Goal: Browse casually: Explore the website without a specific task or goal

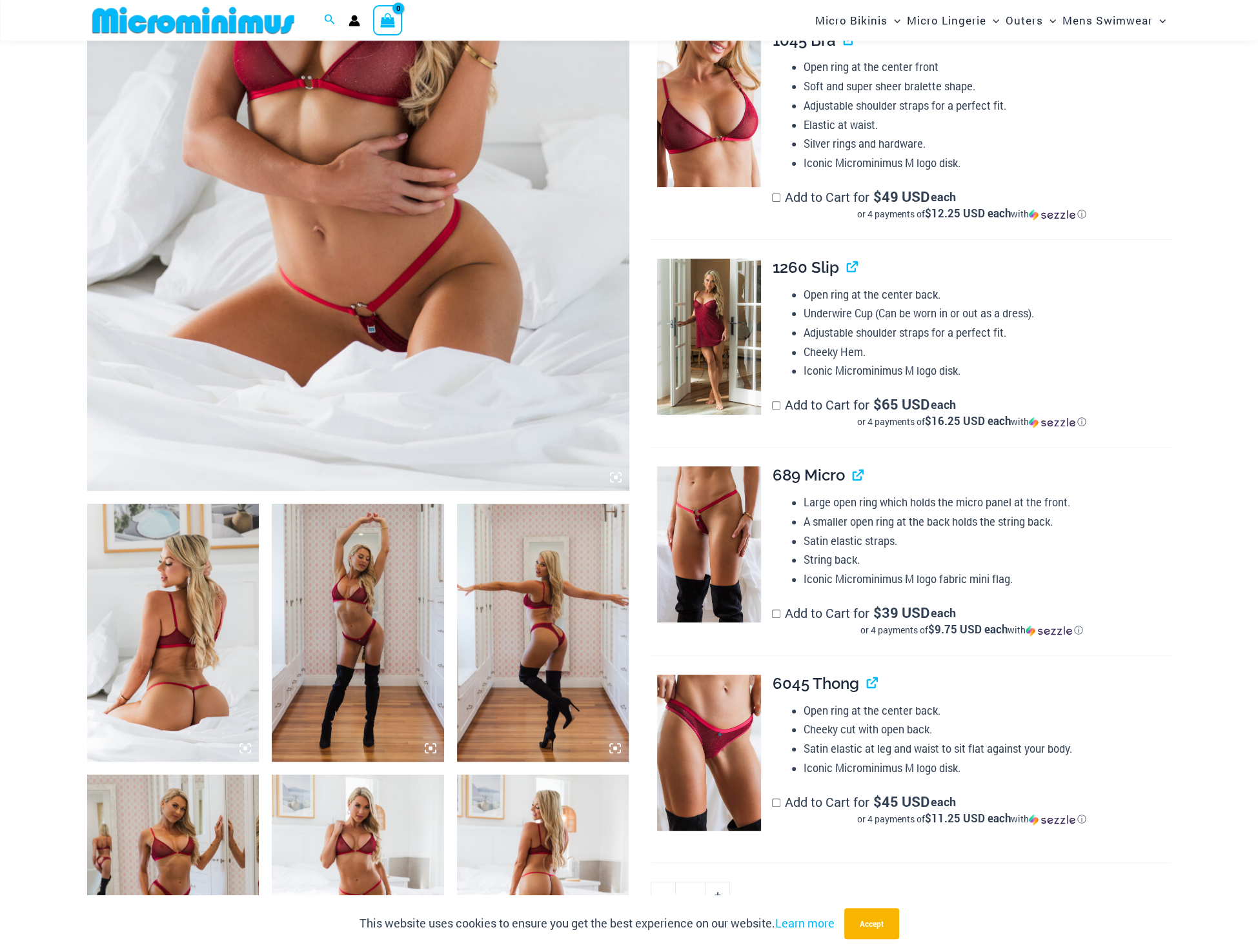
scroll to position [440, 0]
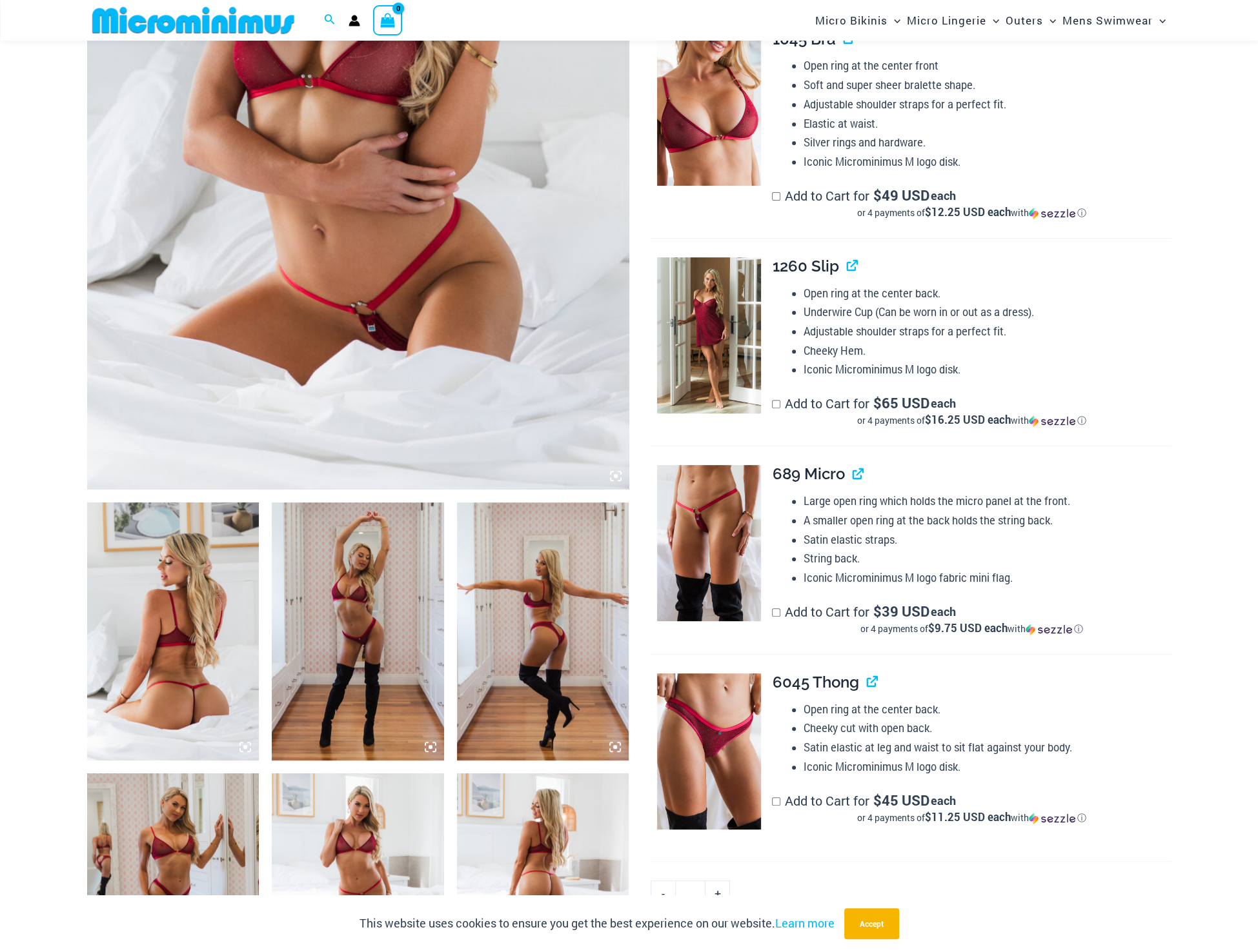
click at [330, 341] on img at bounding box center [358, 83] width 542 height 813
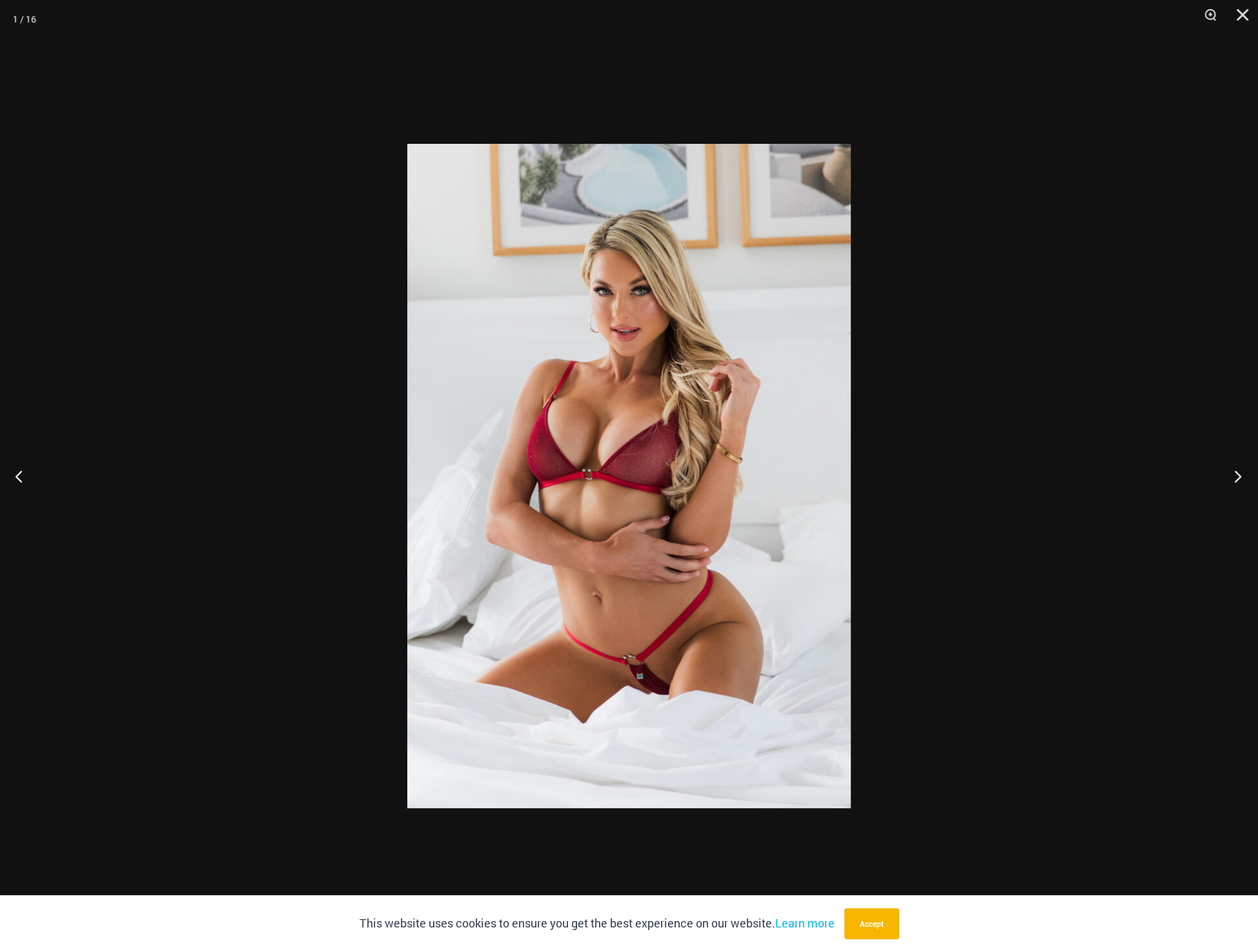
click at [1241, 471] on button "Next" at bounding box center [1234, 476] width 48 height 64
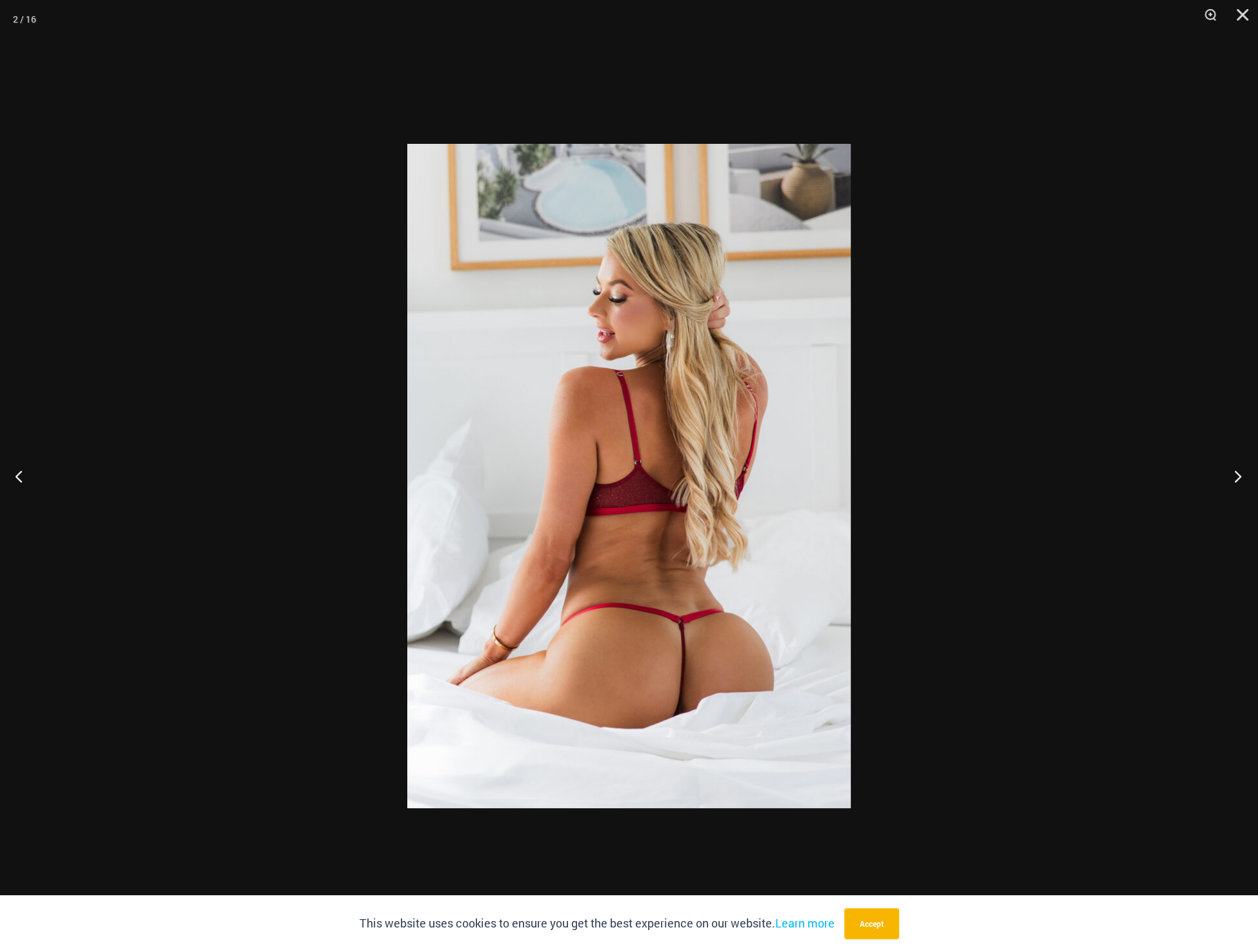
click at [1240, 473] on button "Next" at bounding box center [1234, 476] width 48 height 64
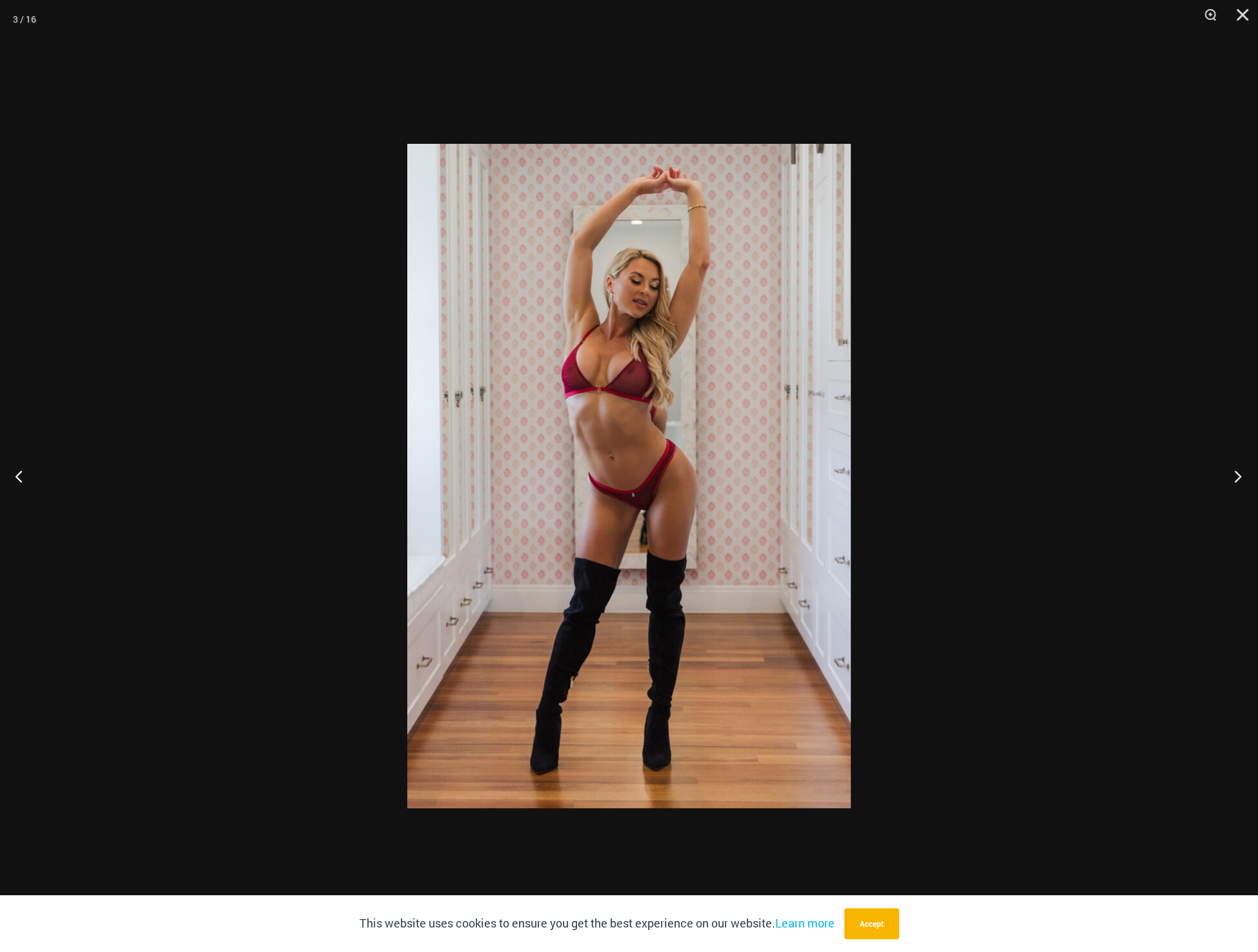
click at [1240, 473] on button "Next" at bounding box center [1234, 476] width 48 height 64
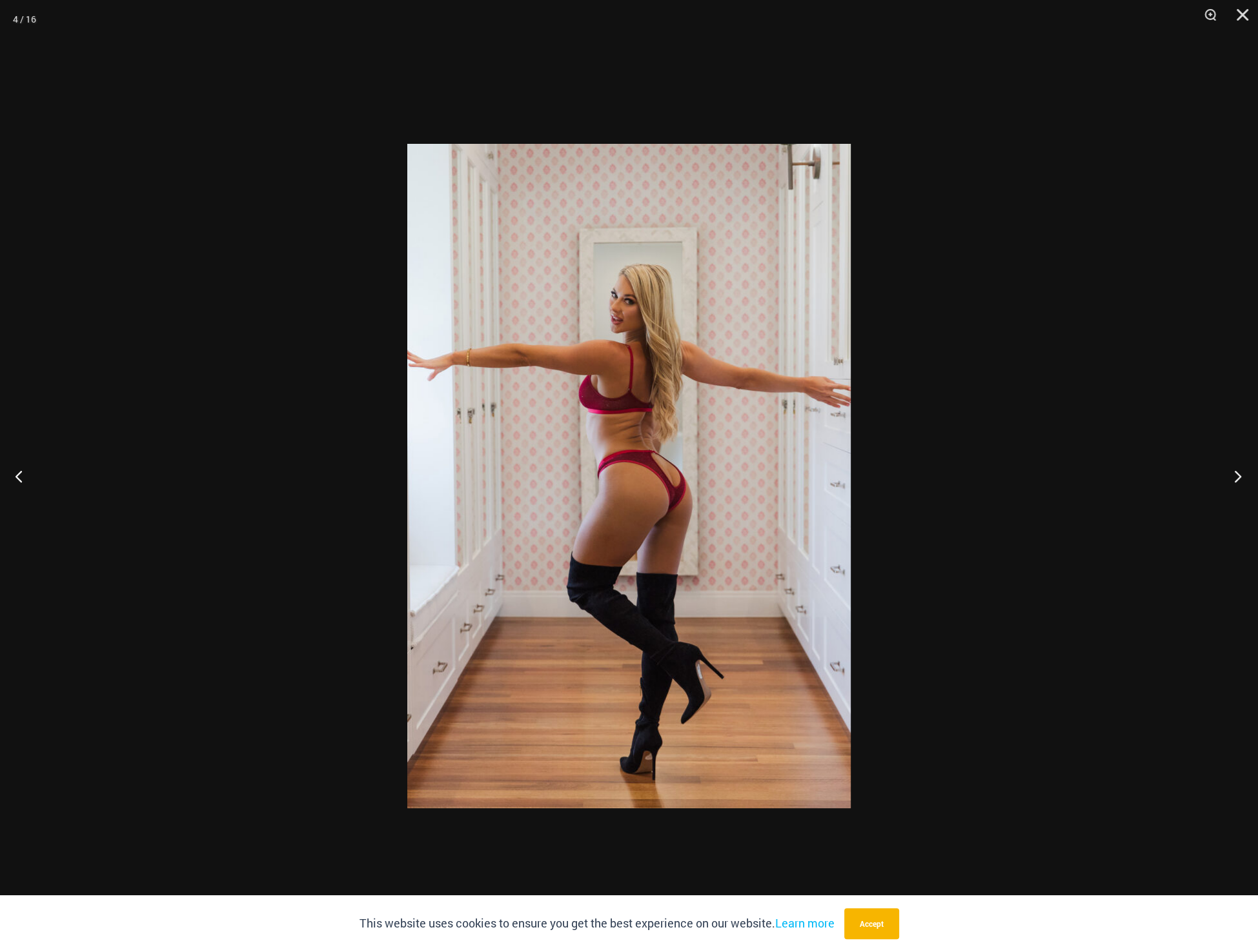
click at [1239, 473] on button "Next" at bounding box center [1234, 476] width 48 height 64
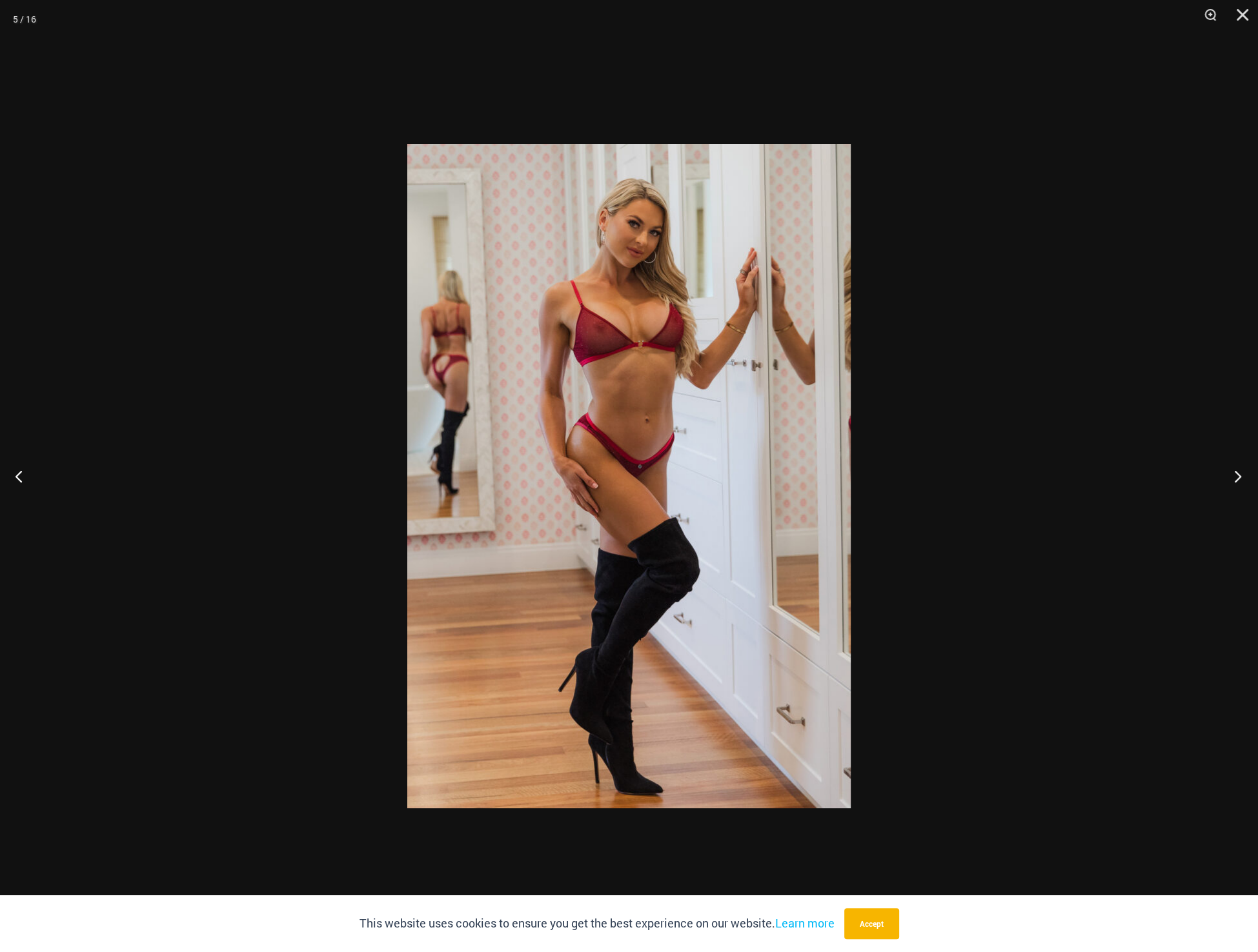
click at [1238, 473] on button "Next" at bounding box center [1234, 476] width 48 height 64
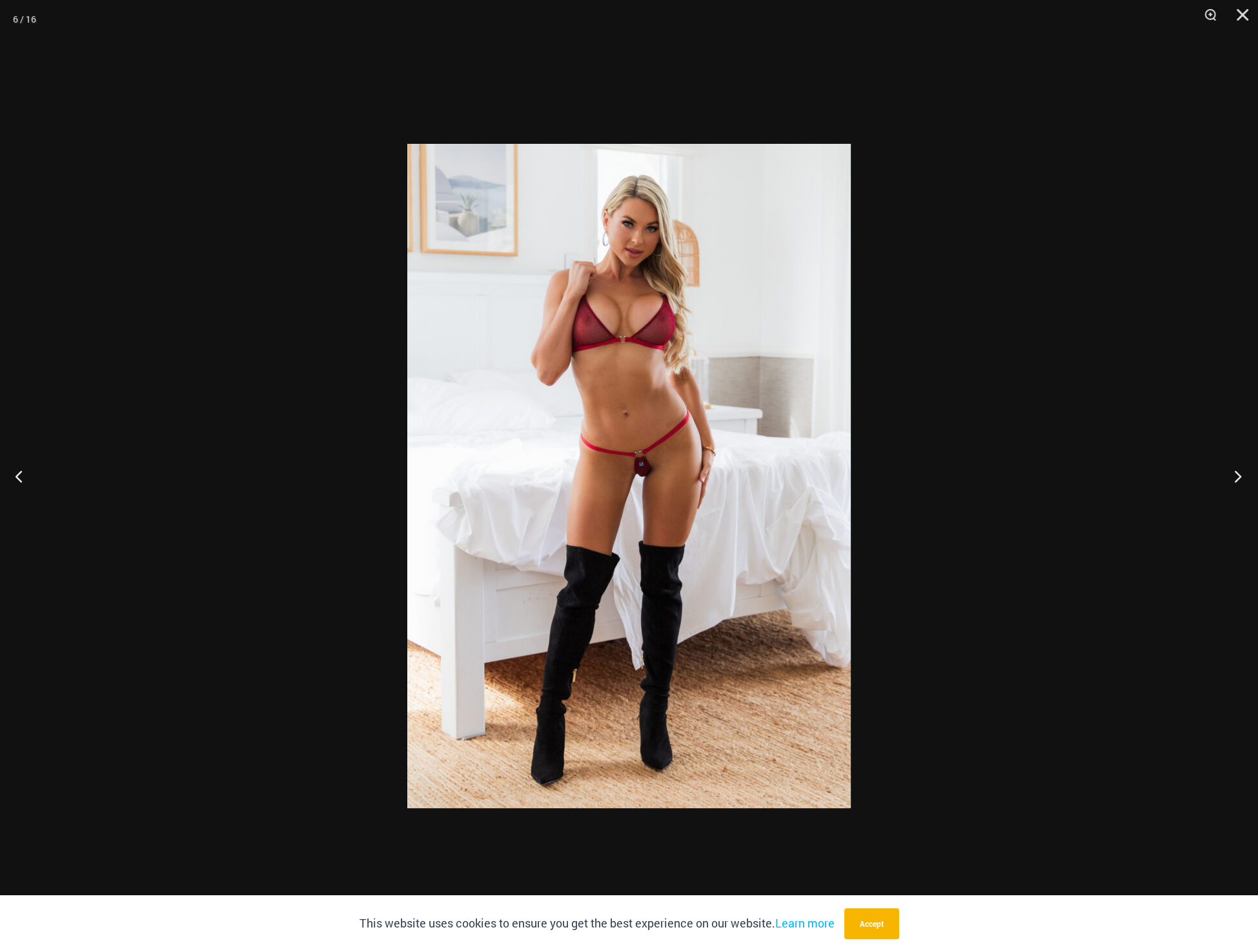
click at [1236, 475] on button "Next" at bounding box center [1234, 476] width 48 height 64
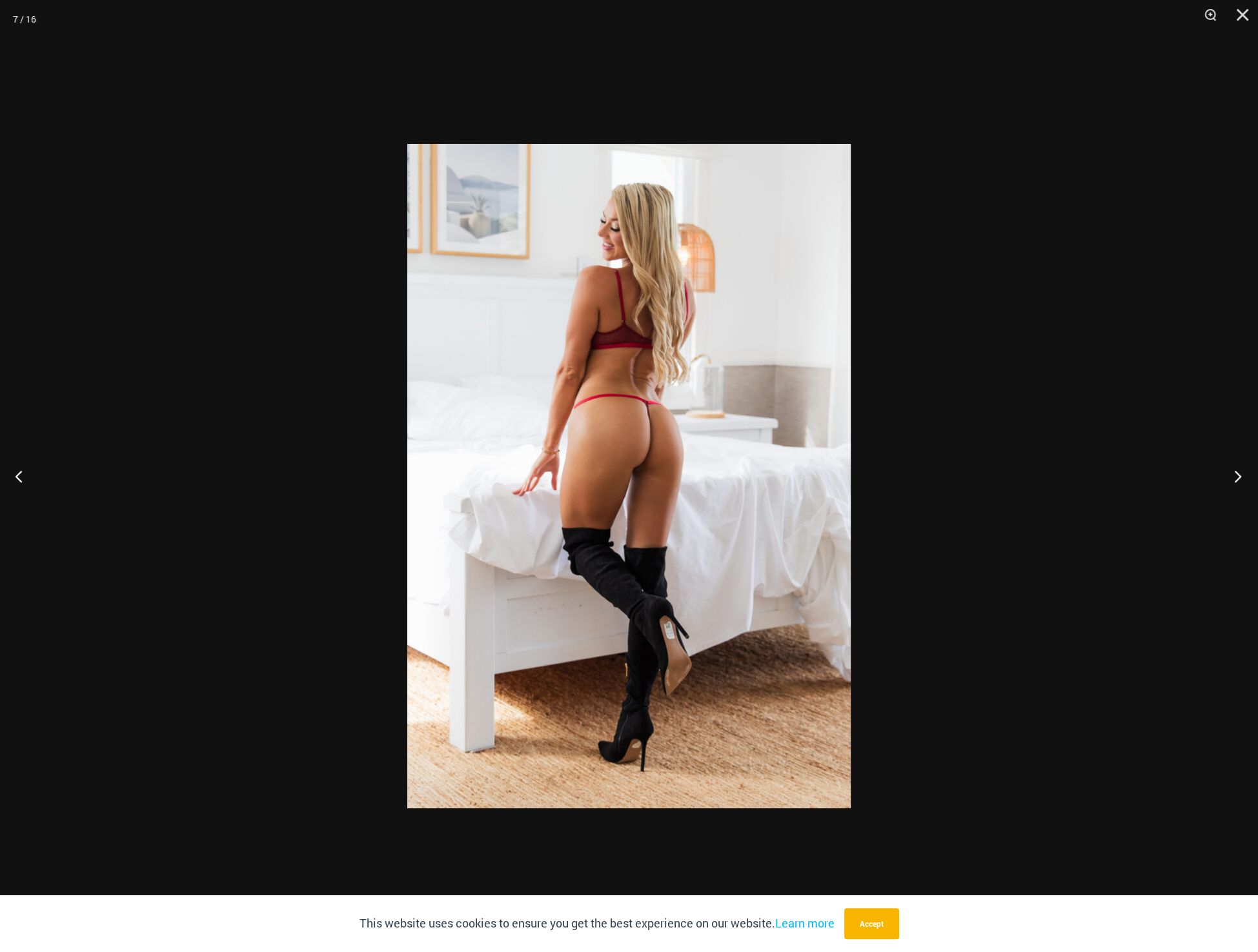
click at [1236, 475] on button "Next" at bounding box center [1234, 476] width 48 height 64
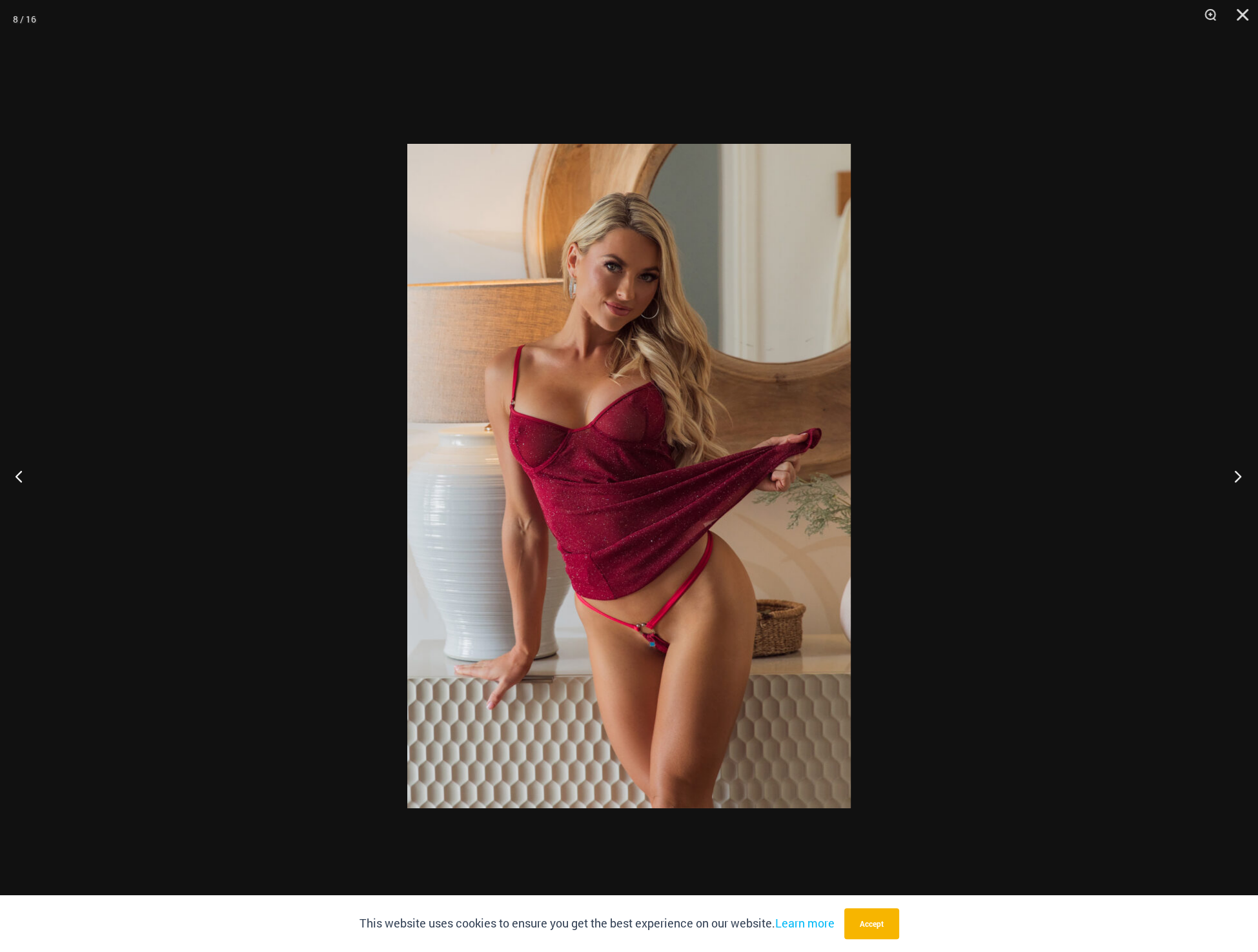
click at [1236, 475] on button "Next" at bounding box center [1234, 476] width 48 height 64
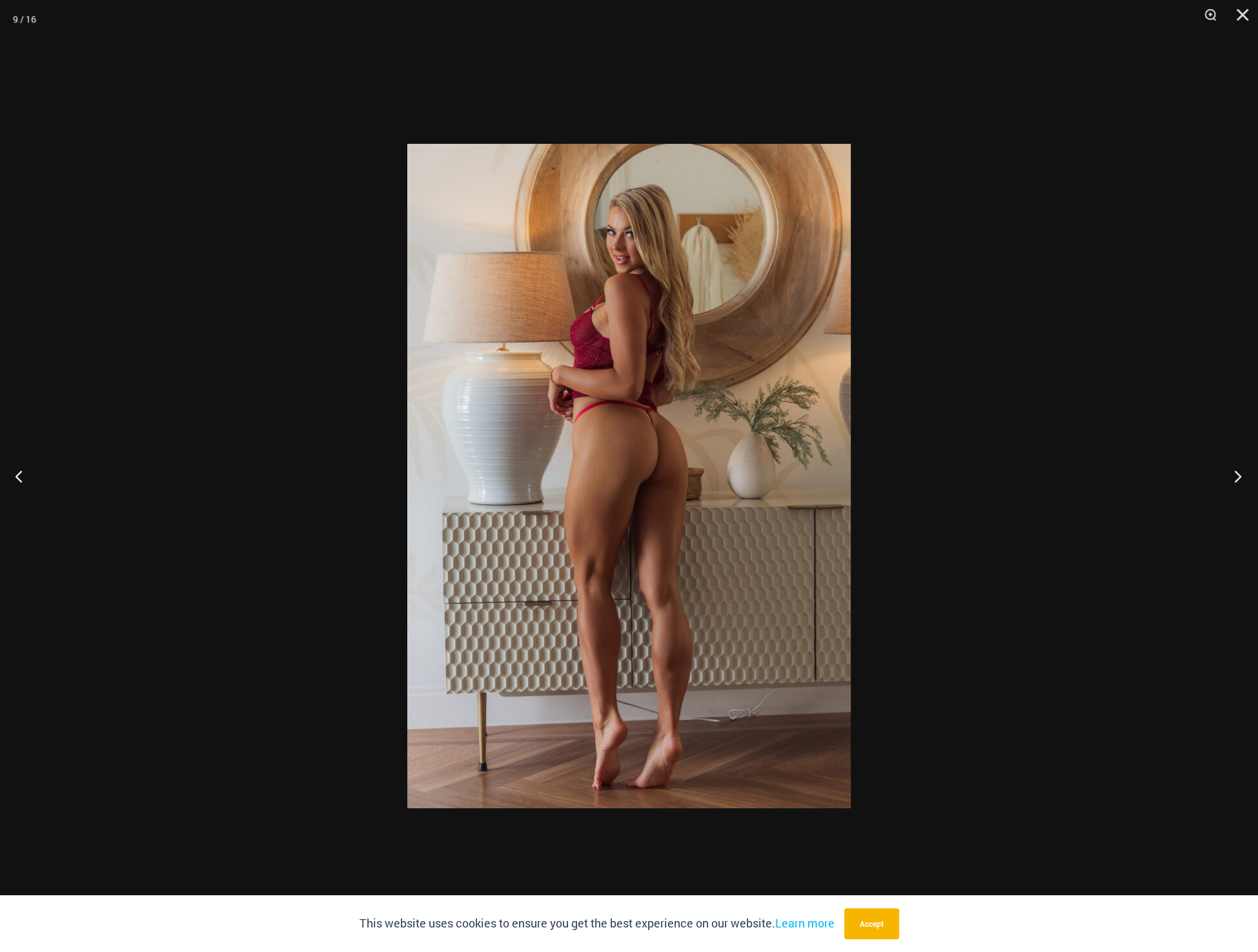
click at [1236, 476] on button "Next" at bounding box center [1234, 476] width 48 height 64
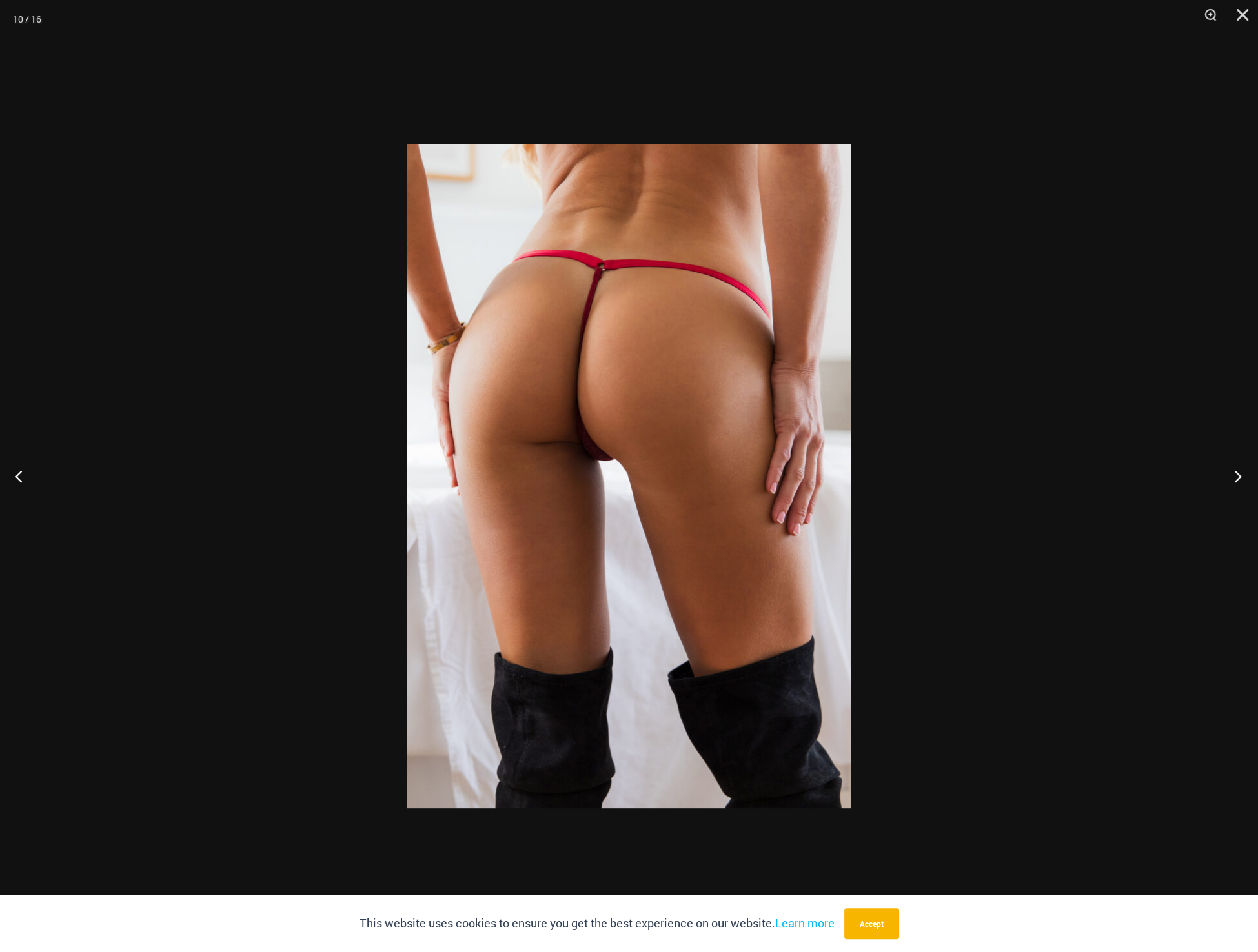
click at [1236, 477] on button "Next" at bounding box center [1234, 476] width 48 height 64
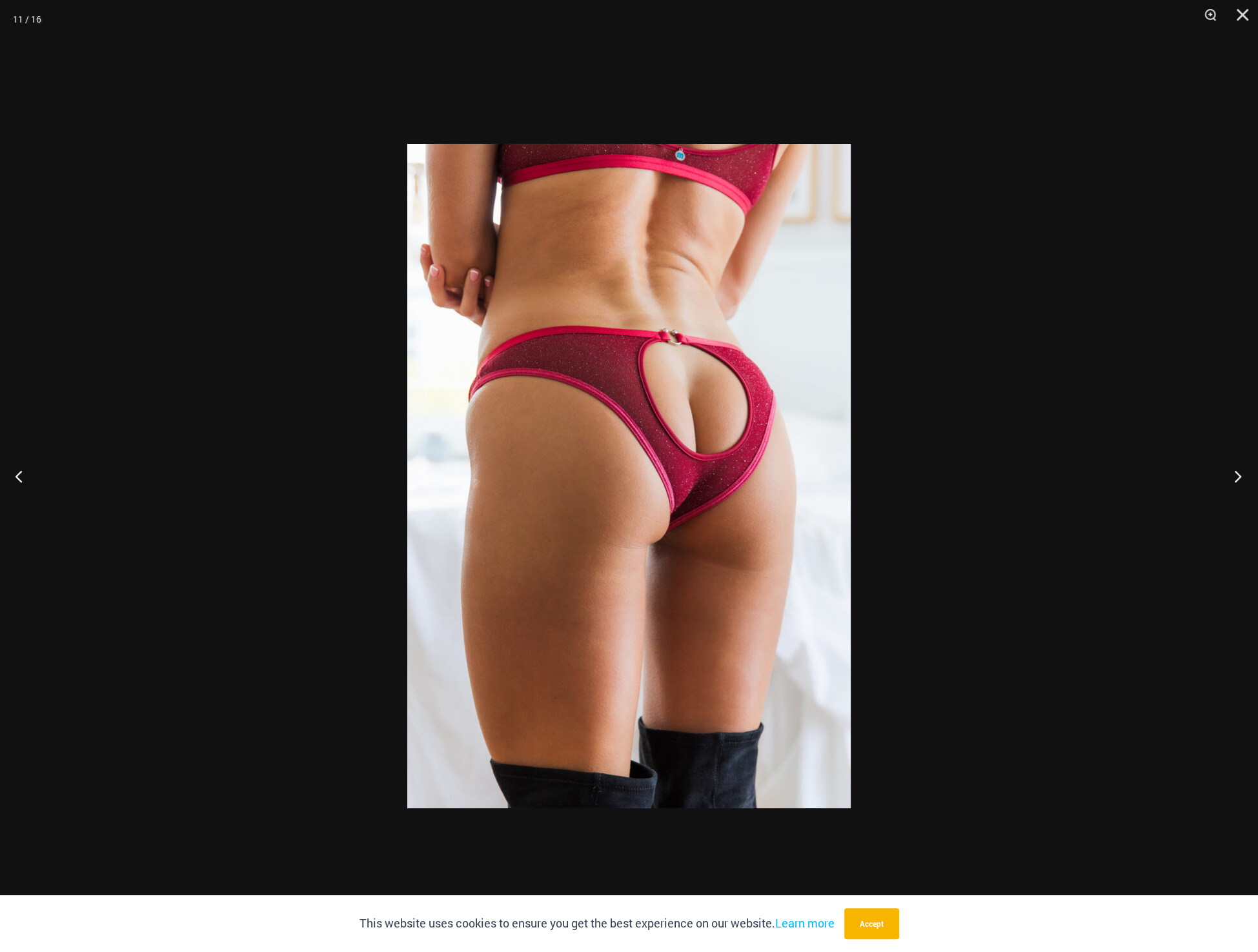
click at [1236, 477] on button "Next" at bounding box center [1234, 476] width 48 height 64
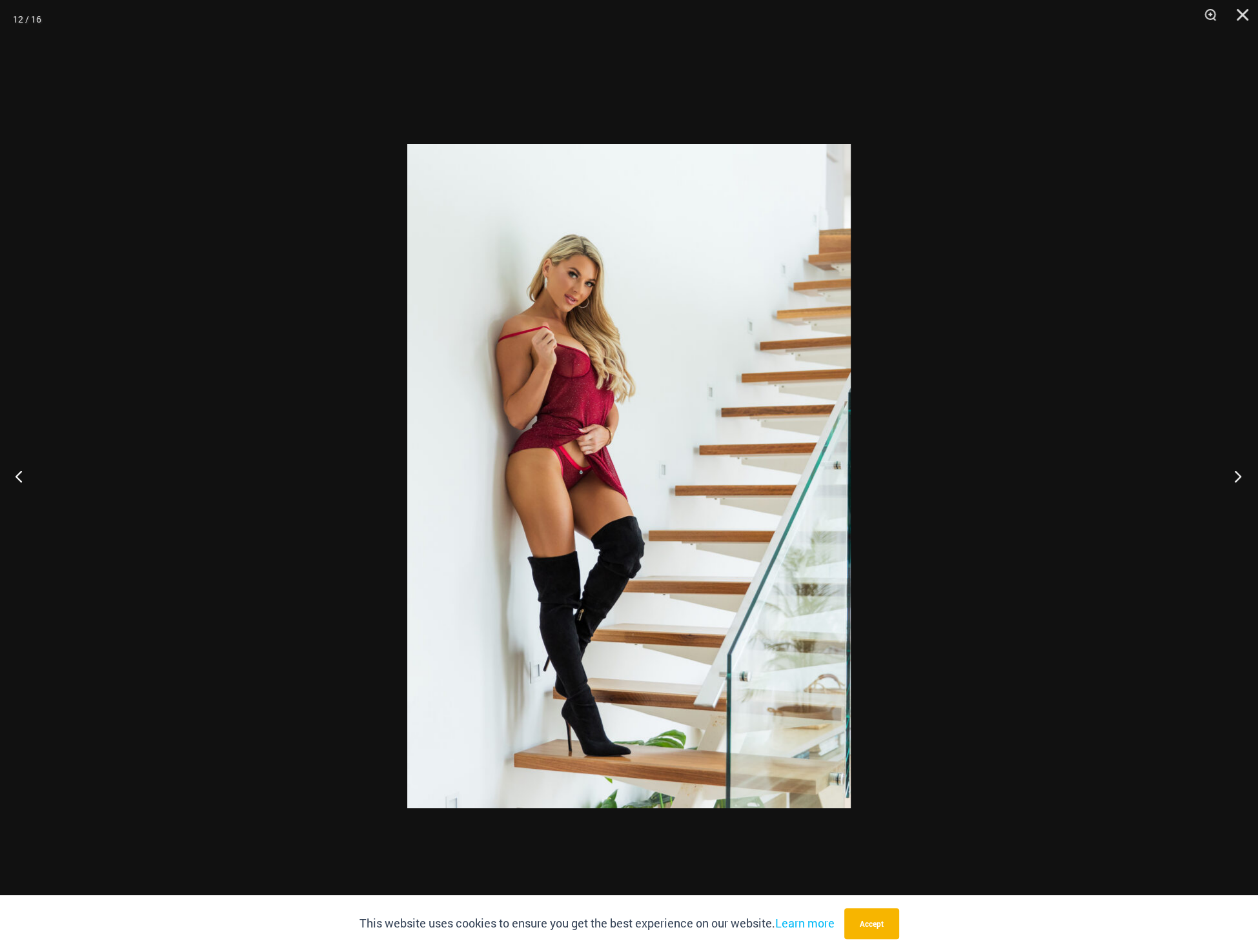
click at [1236, 477] on button "Next" at bounding box center [1234, 476] width 48 height 64
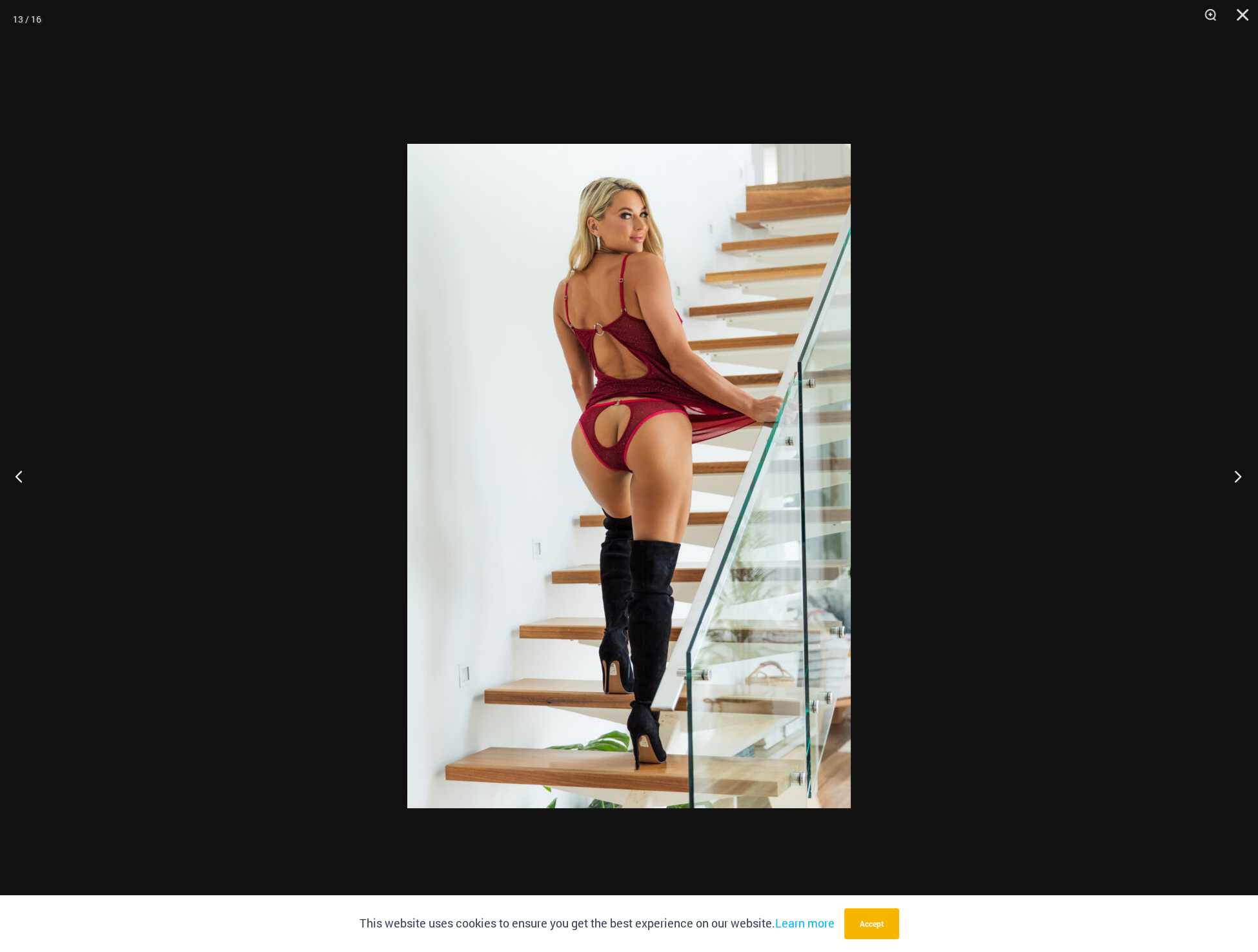
click at [1233, 478] on button "Next" at bounding box center [1234, 476] width 48 height 64
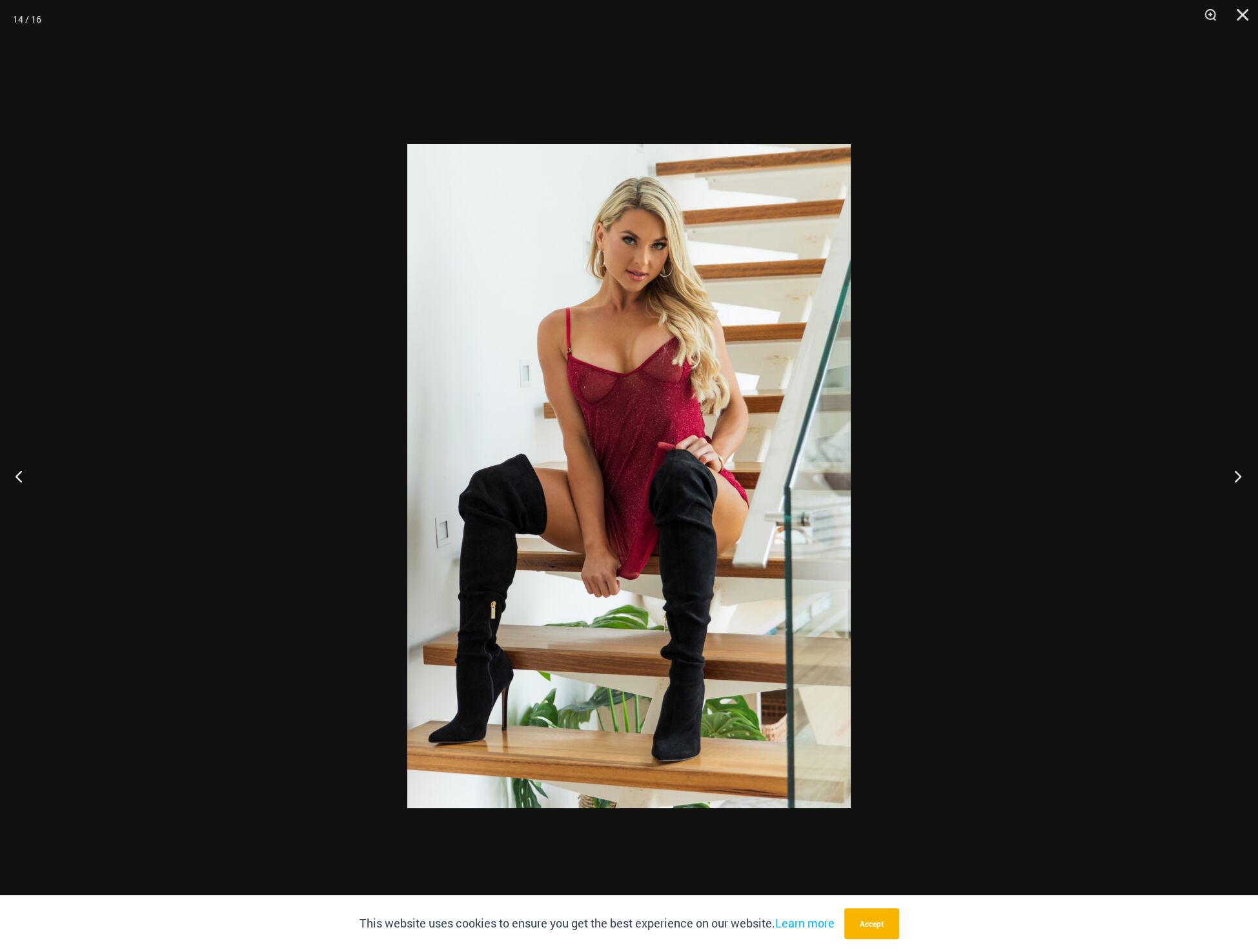
click at [1233, 478] on button "Next" at bounding box center [1234, 476] width 48 height 64
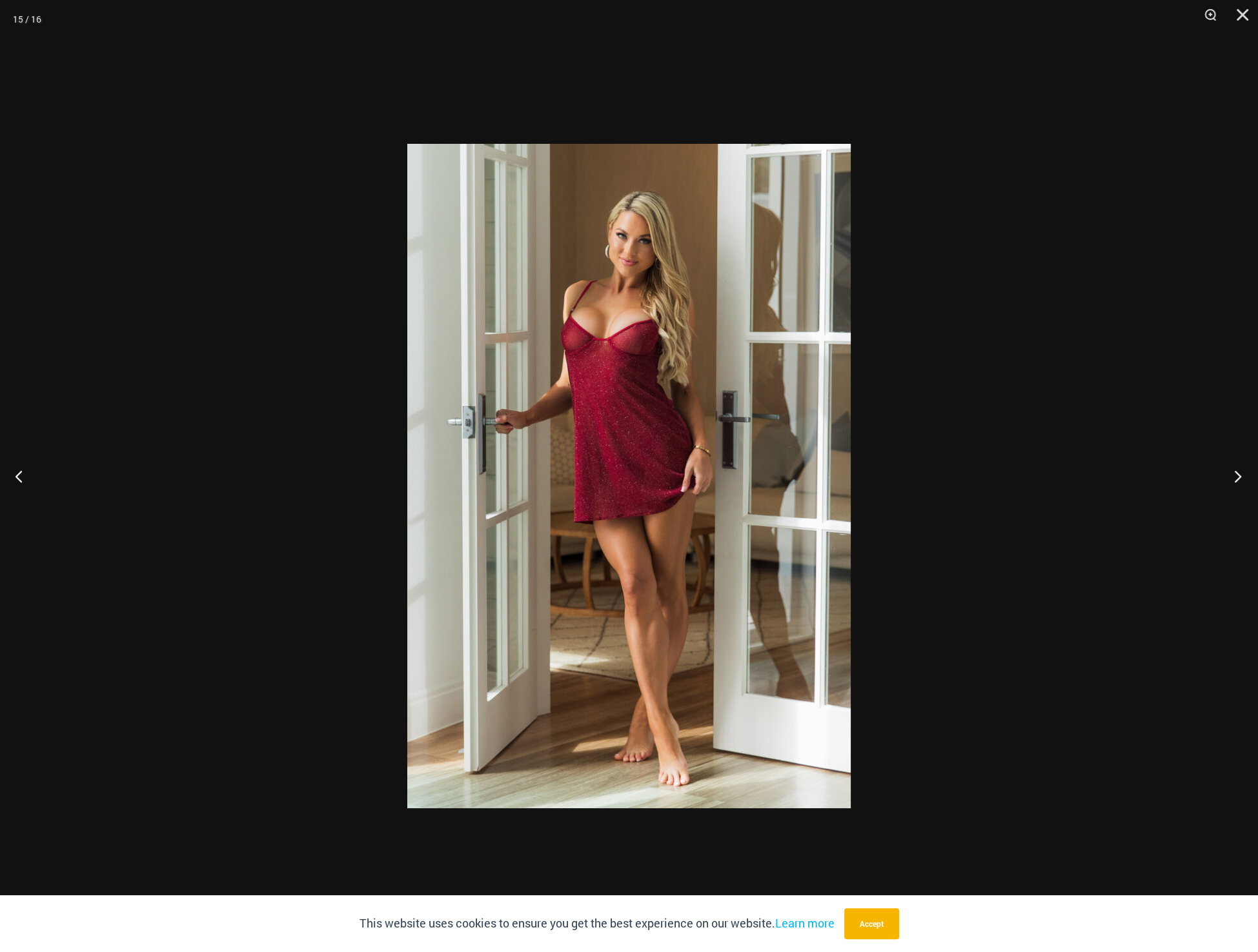
click at [1233, 478] on button "Next" at bounding box center [1234, 476] width 48 height 64
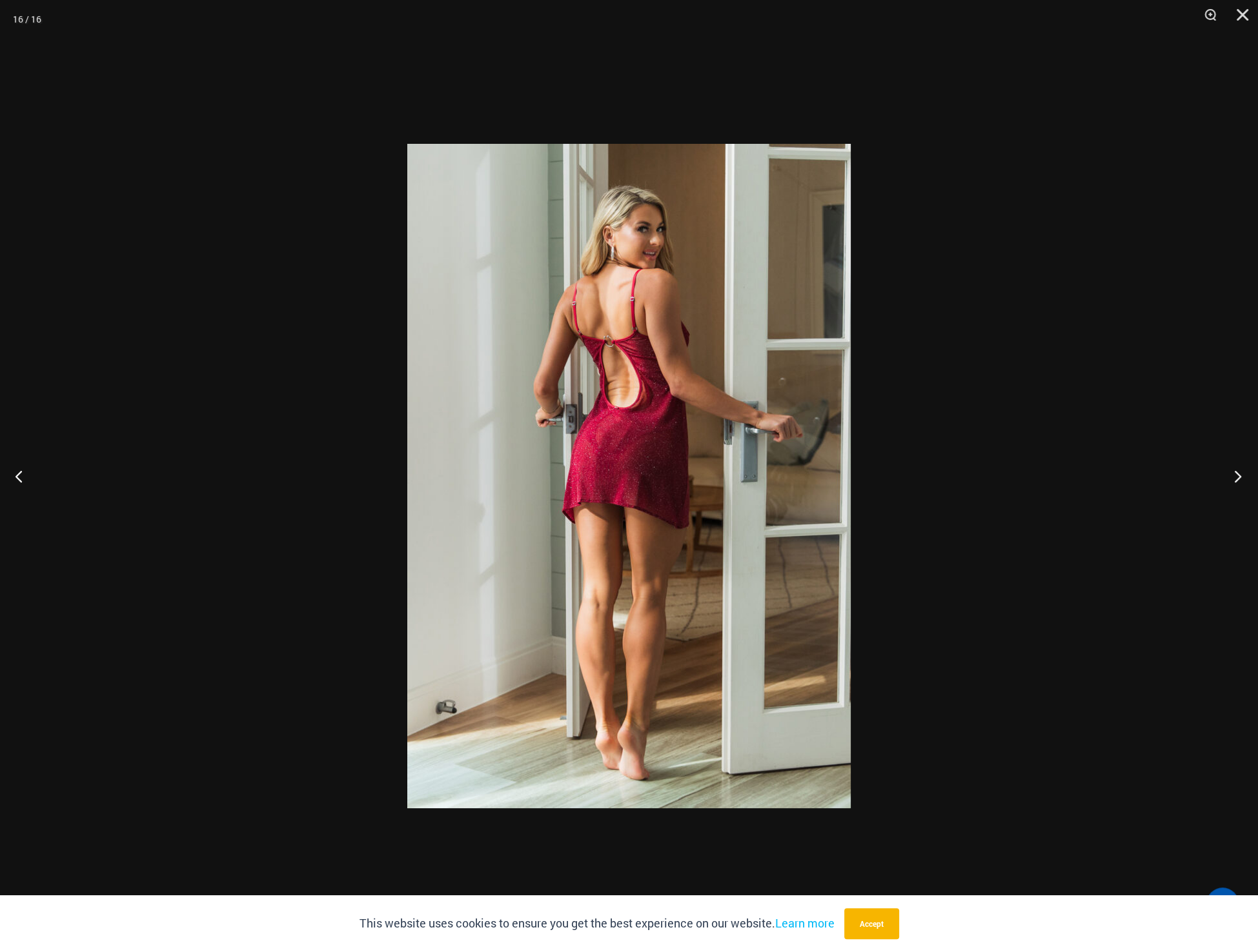
click at [1233, 478] on button "Next" at bounding box center [1234, 476] width 48 height 64
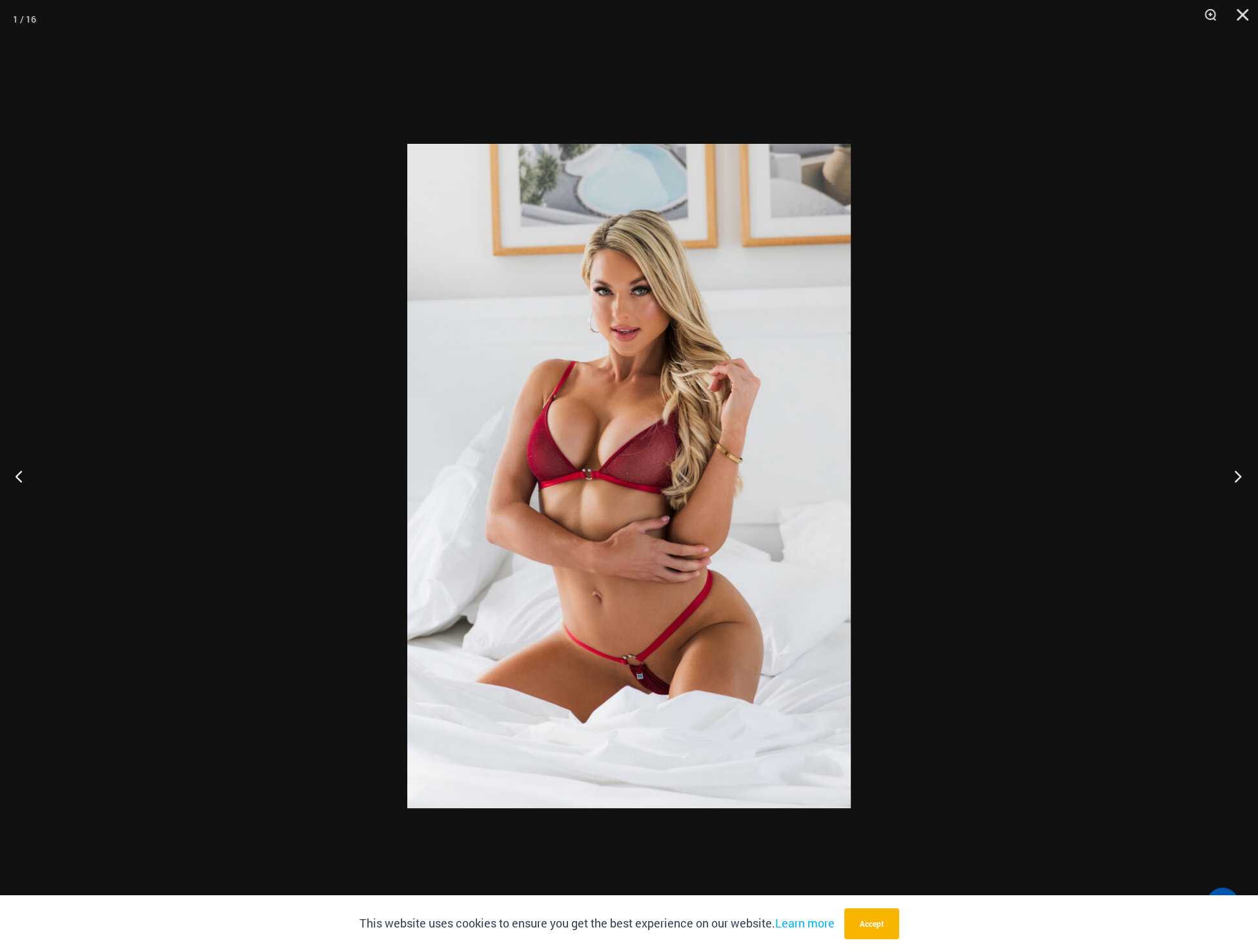
click at [1232, 478] on button "Next" at bounding box center [1234, 476] width 48 height 64
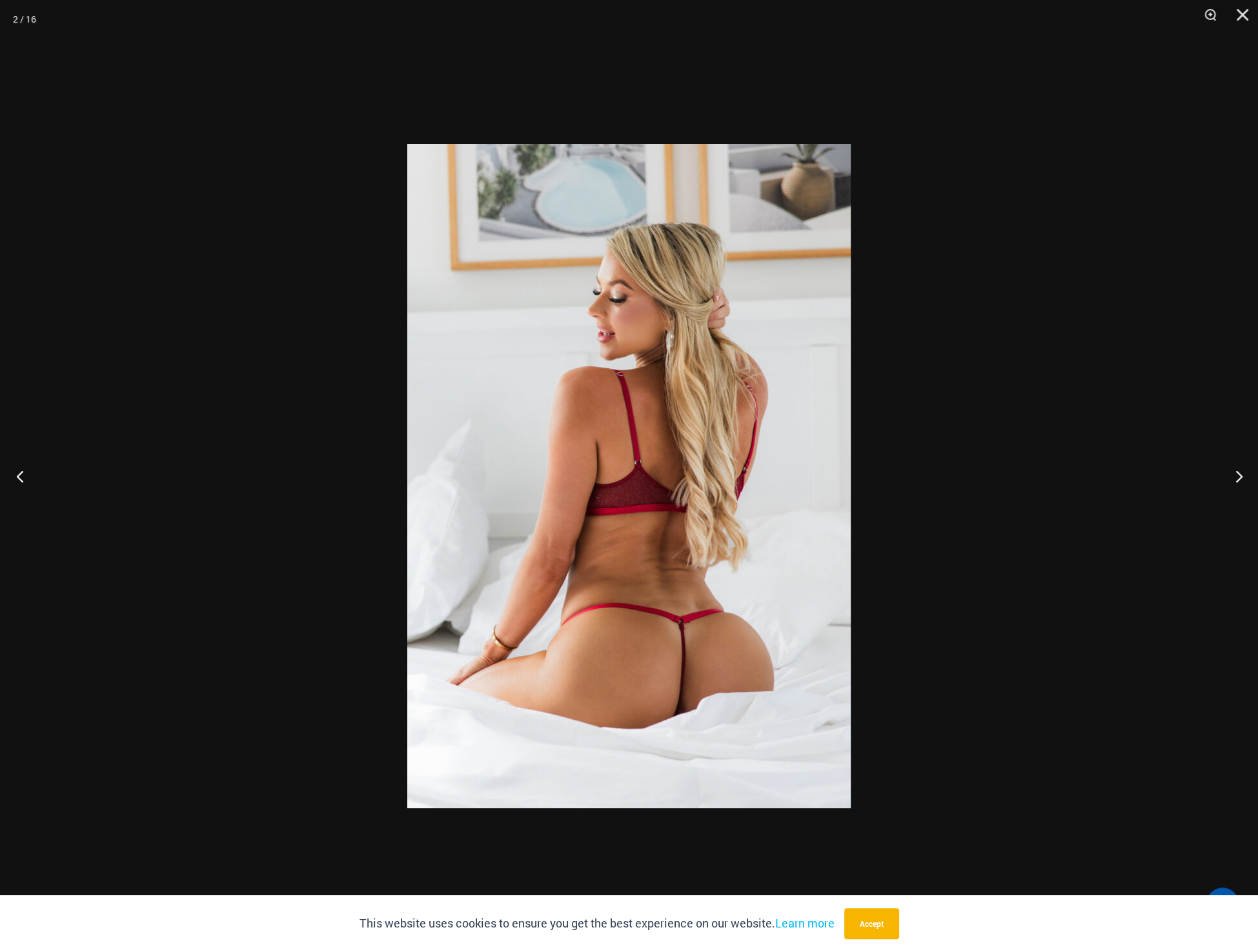
click at [27, 475] on button "Previous" at bounding box center [24, 476] width 48 height 64
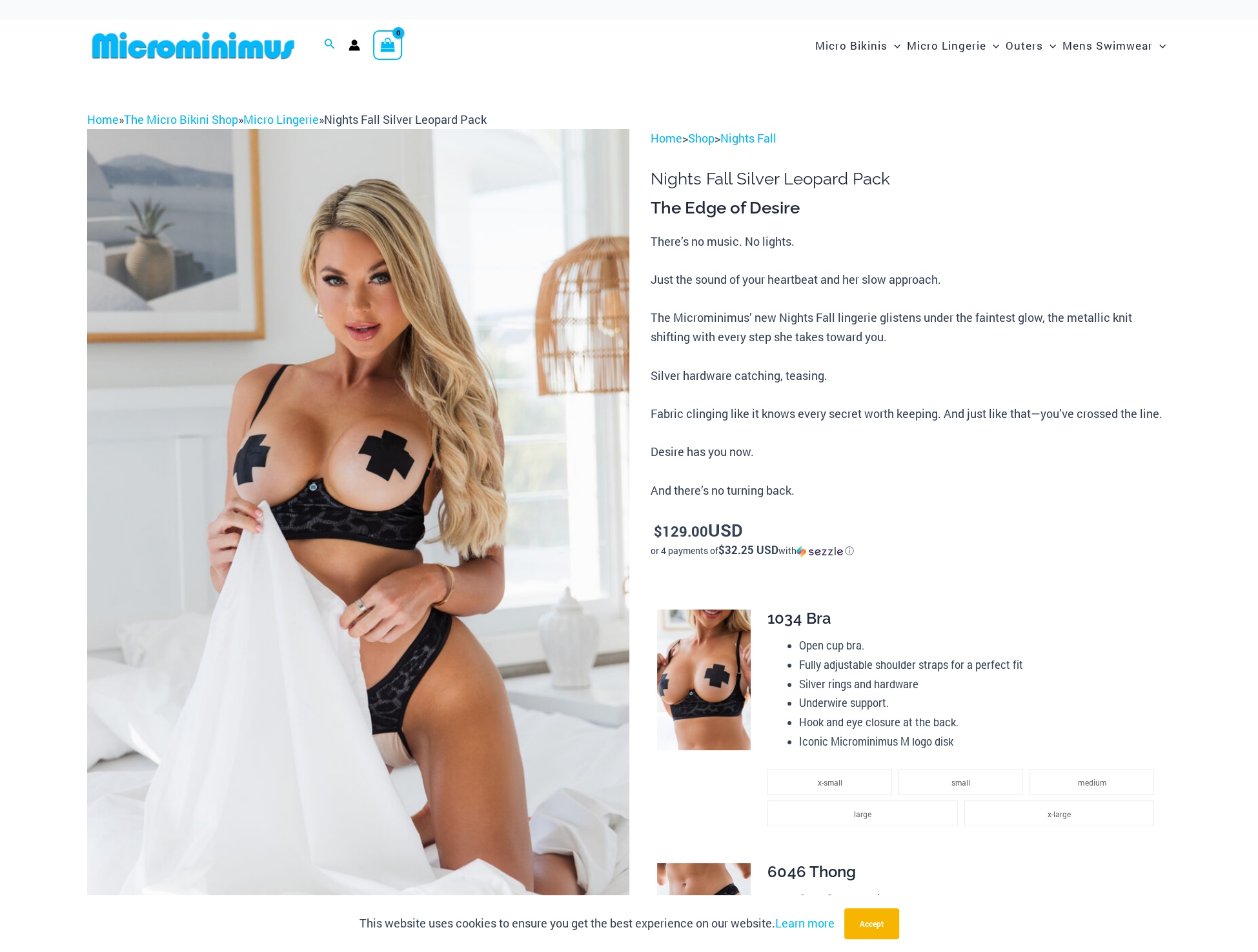
click at [232, 498] on img at bounding box center [358, 535] width 542 height 813
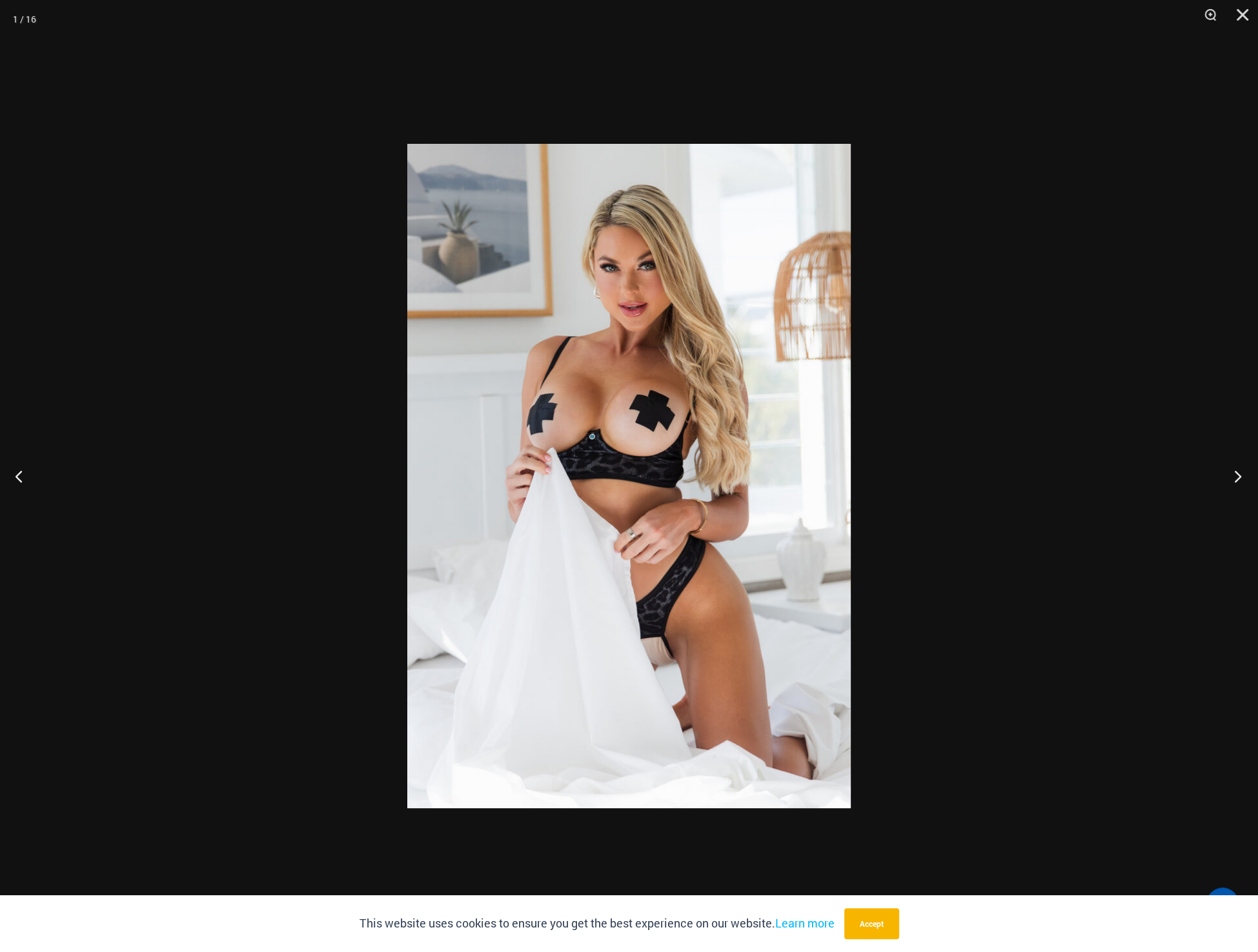
click at [1234, 478] on button "Next" at bounding box center [1234, 476] width 48 height 64
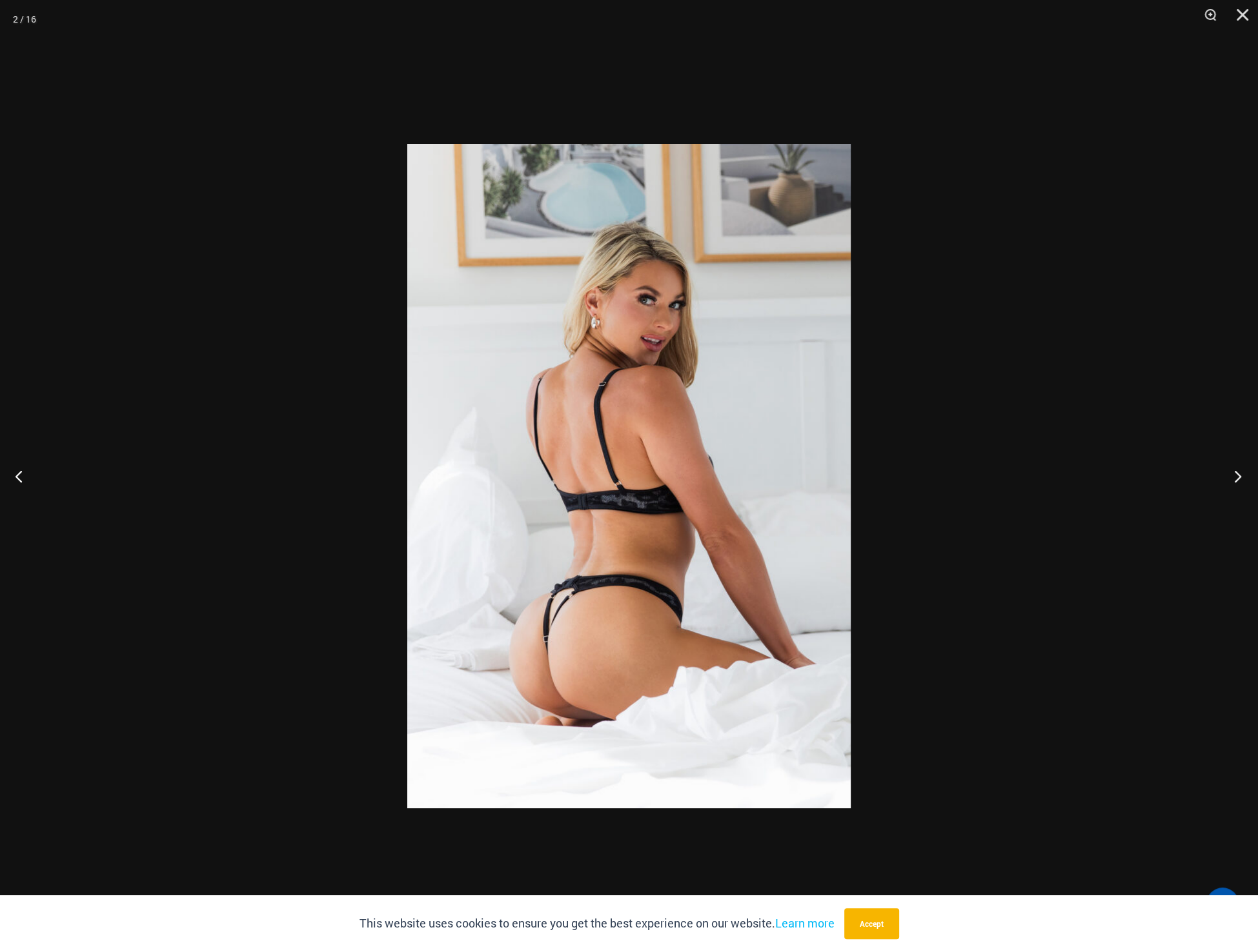
click at [1234, 478] on button "Next" at bounding box center [1234, 476] width 48 height 64
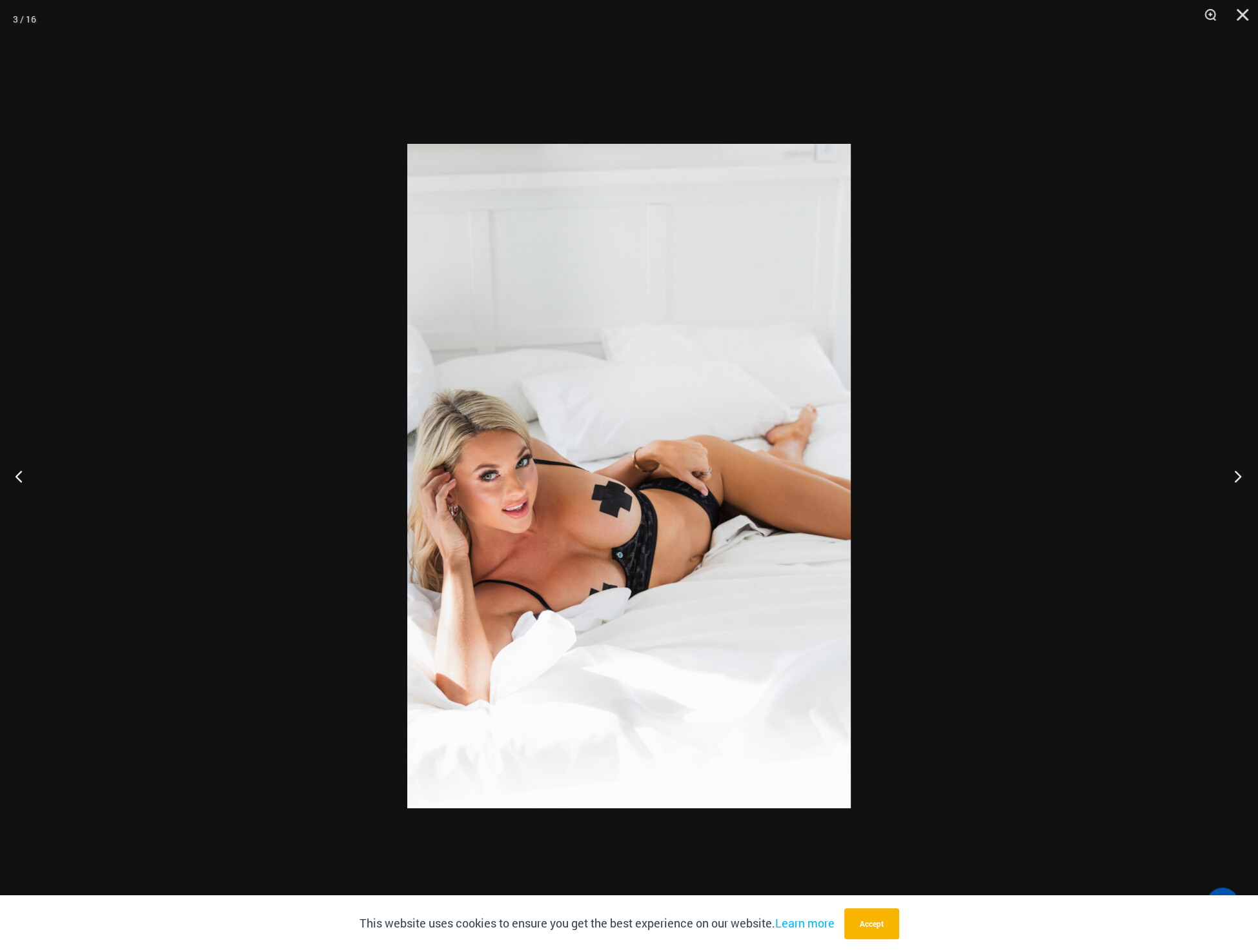
click at [1234, 478] on button "Next" at bounding box center [1234, 476] width 48 height 64
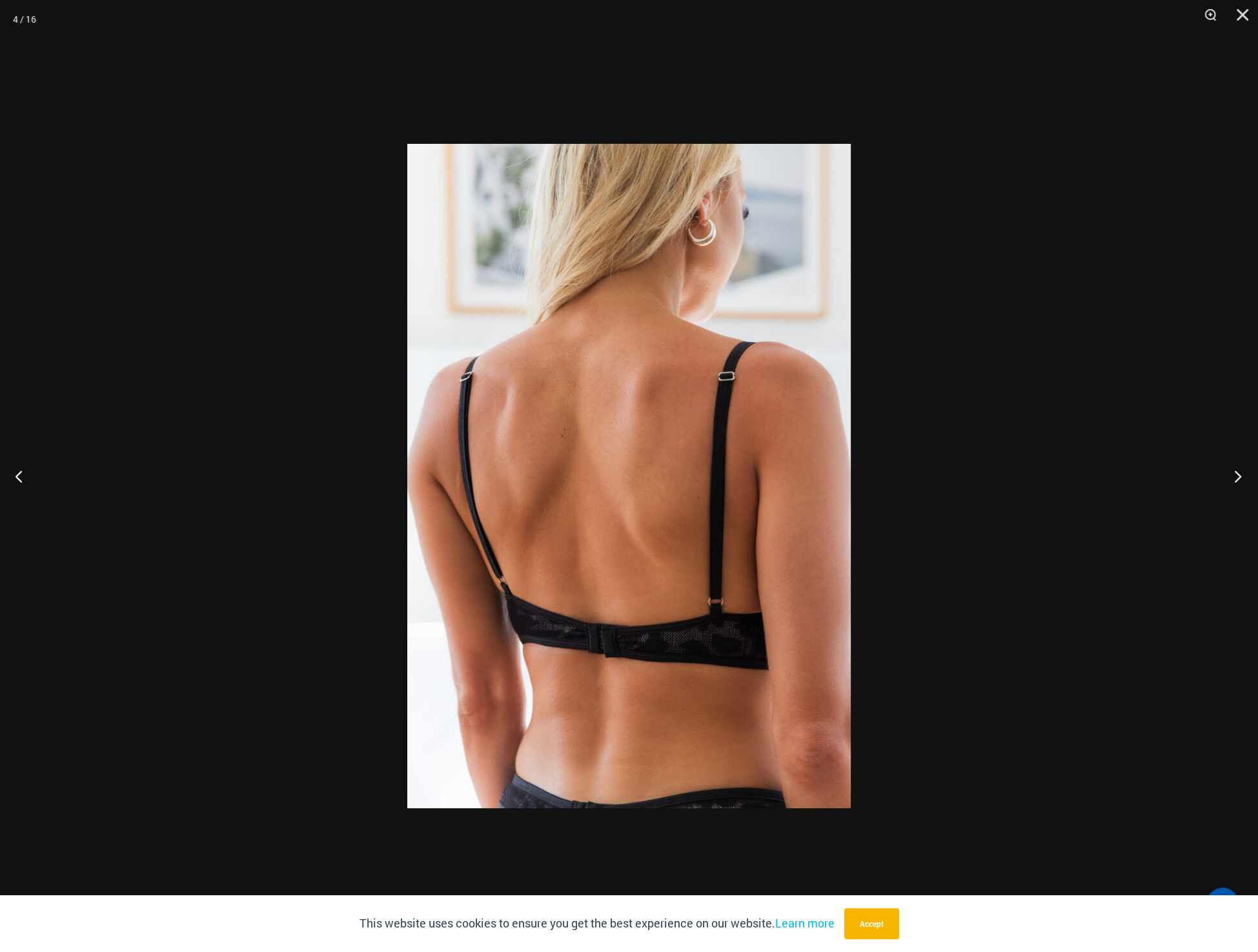
click at [1234, 478] on button "Next" at bounding box center [1234, 476] width 48 height 64
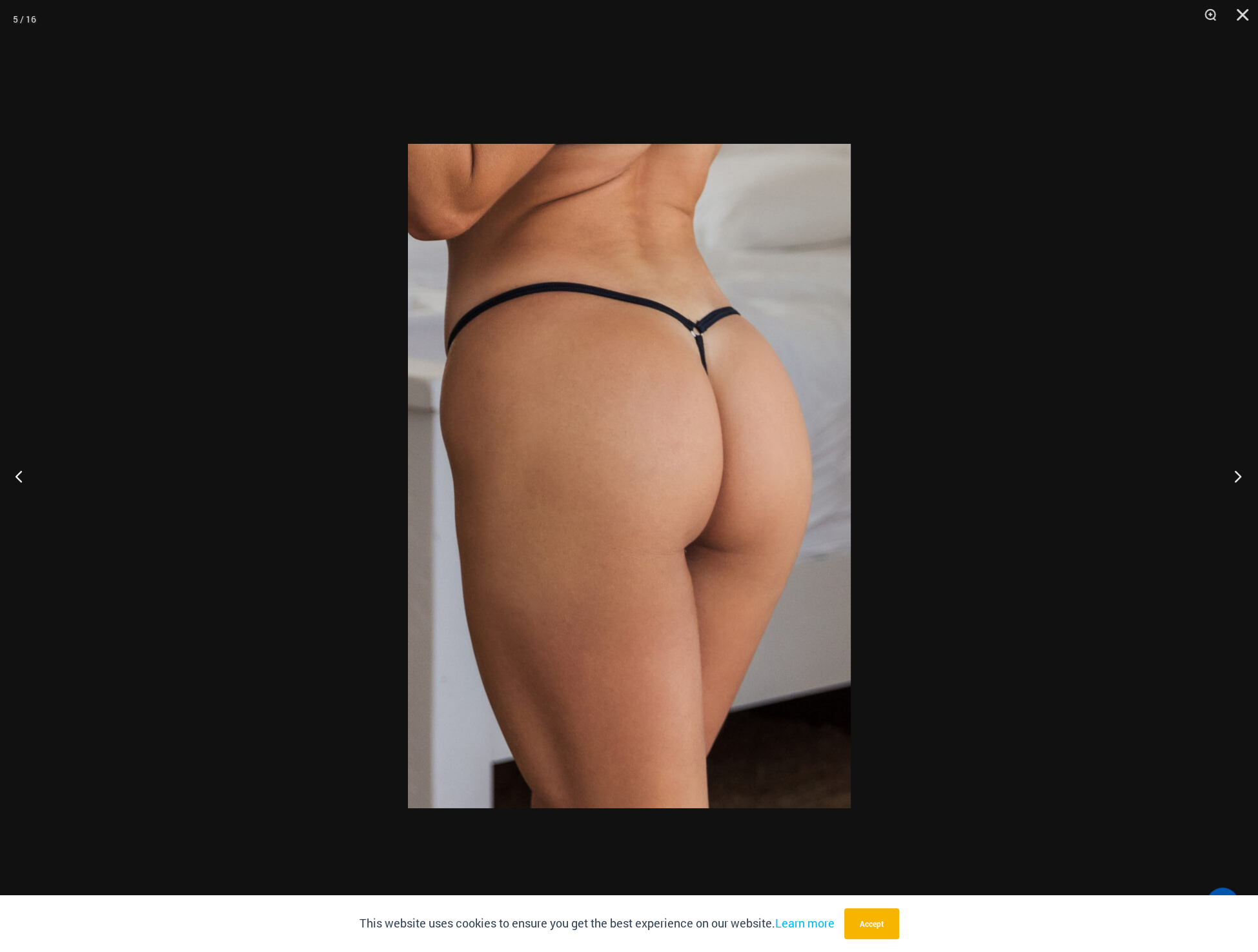
click at [1234, 478] on button "Next" at bounding box center [1234, 476] width 48 height 64
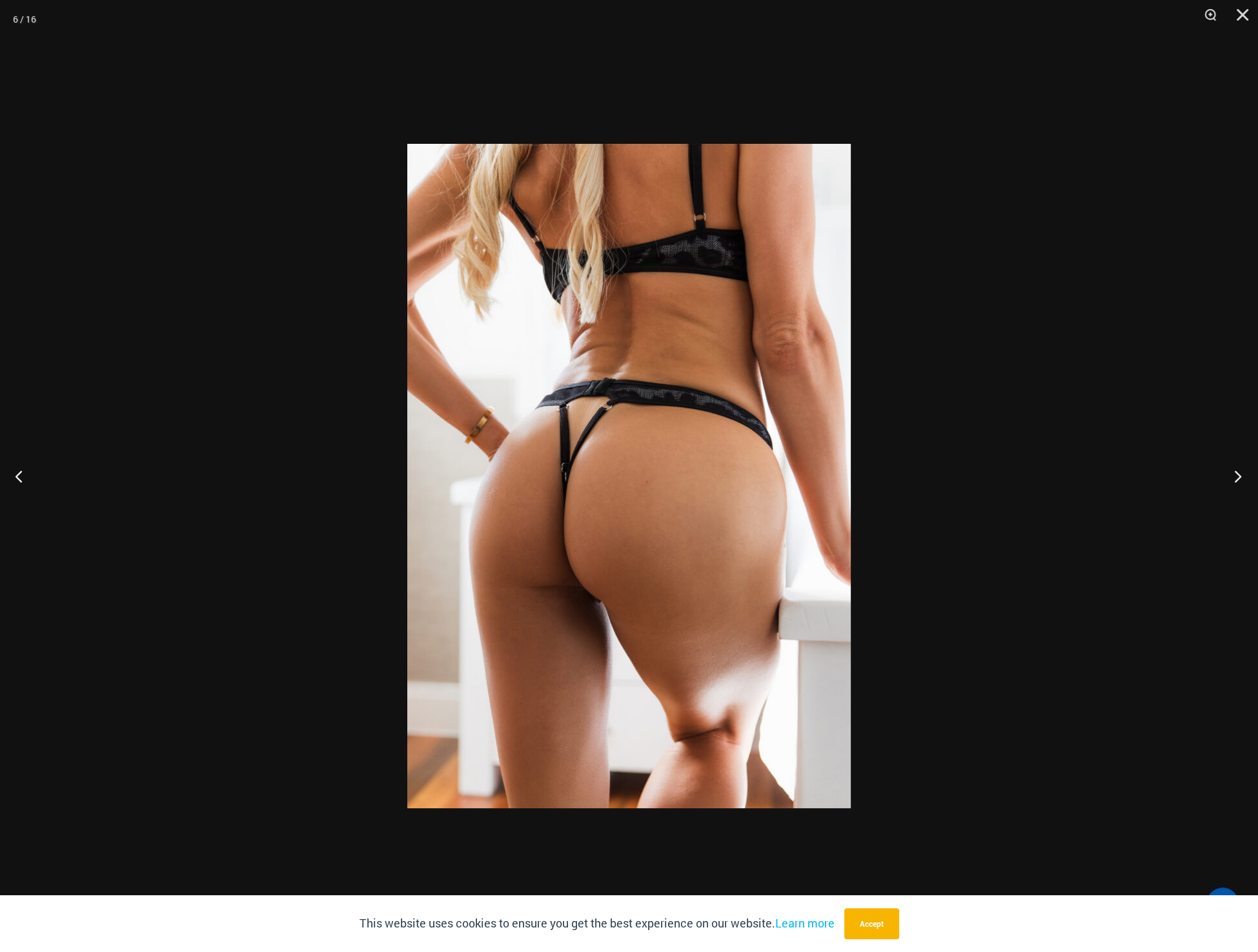
click at [1234, 478] on button "Next" at bounding box center [1234, 476] width 48 height 64
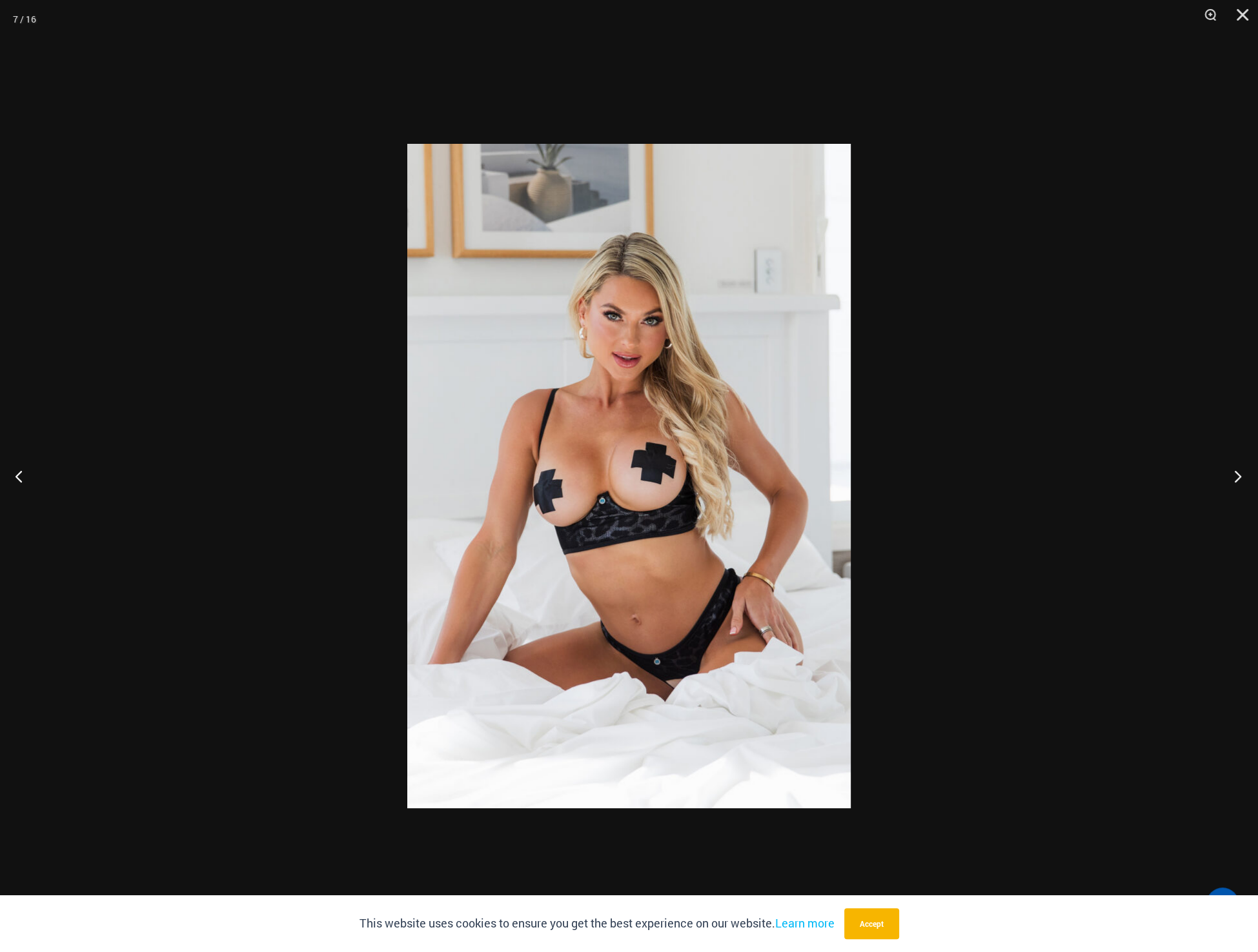
click at [1234, 478] on button "Next" at bounding box center [1234, 476] width 48 height 64
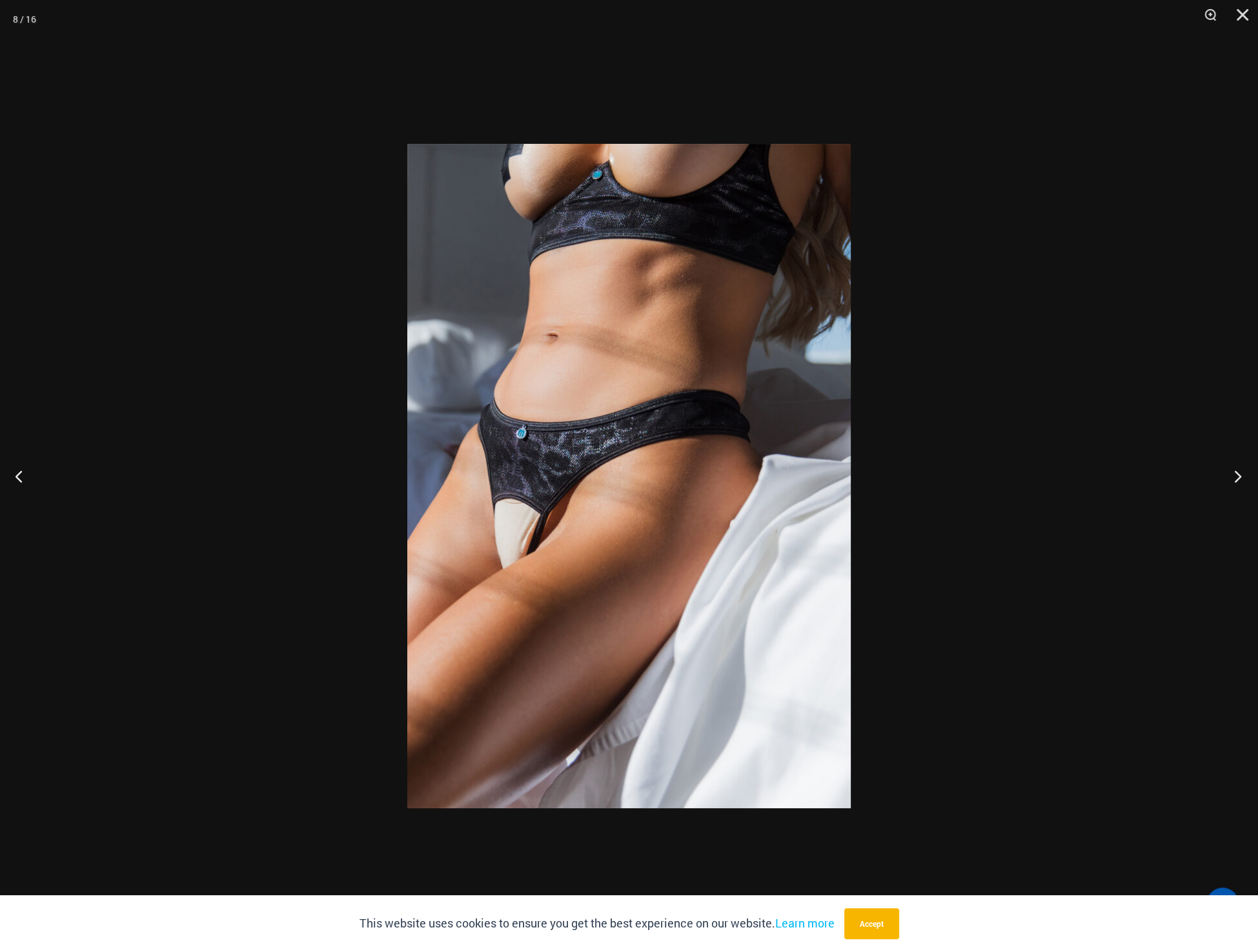
click at [1233, 478] on button "Next" at bounding box center [1234, 476] width 48 height 64
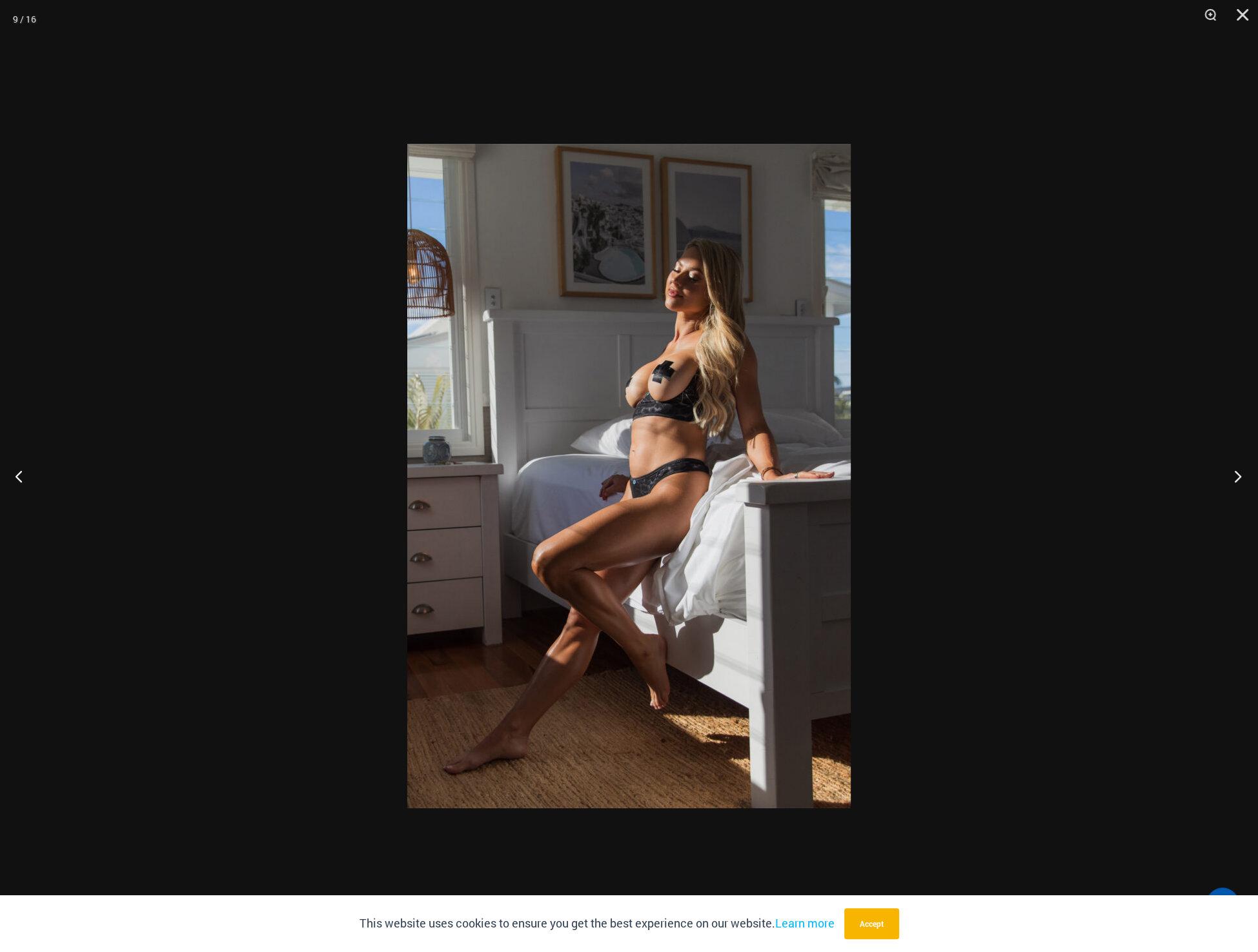
click at [1233, 478] on button "Next" at bounding box center [1234, 476] width 48 height 64
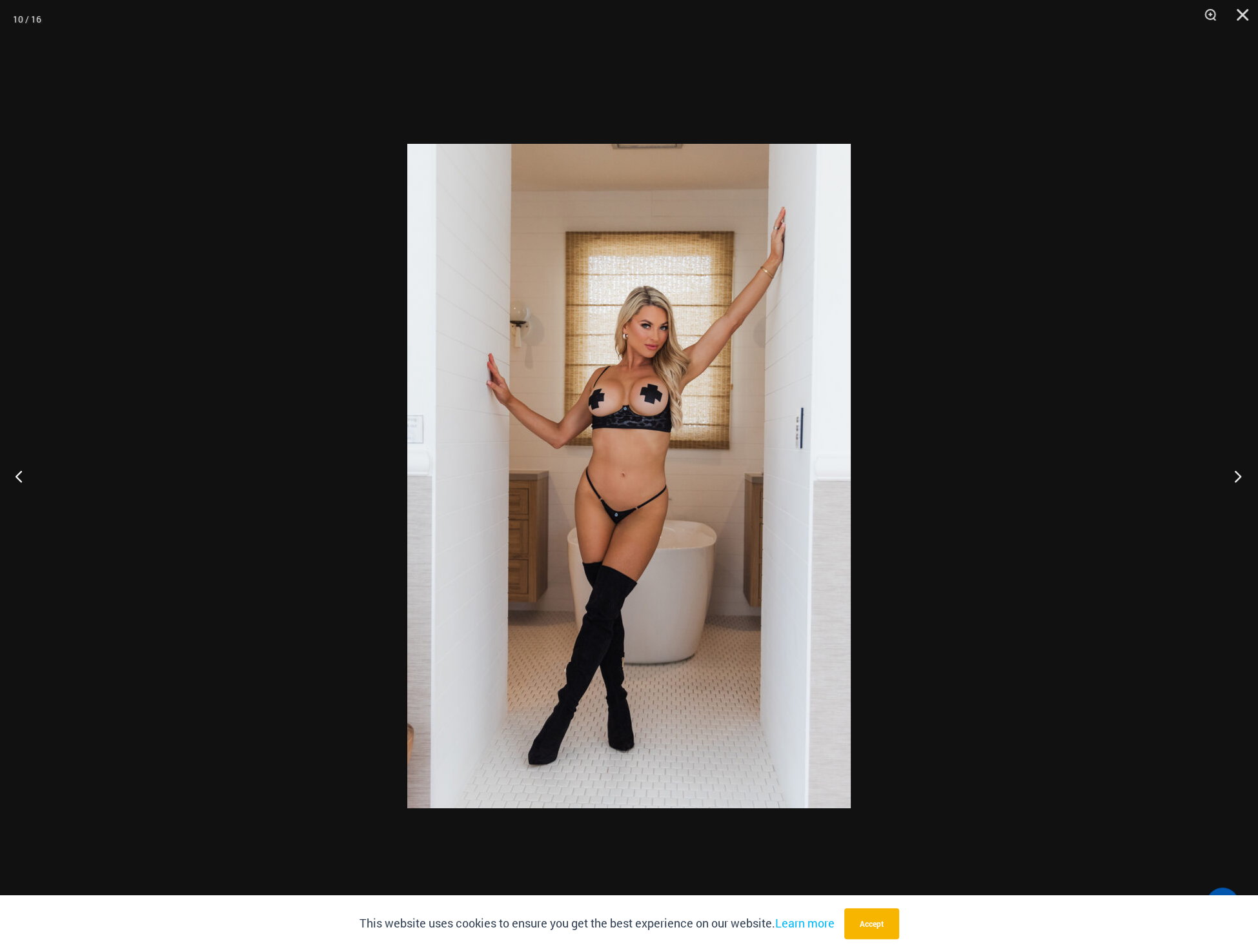
click at [1233, 478] on button "Next" at bounding box center [1234, 476] width 48 height 64
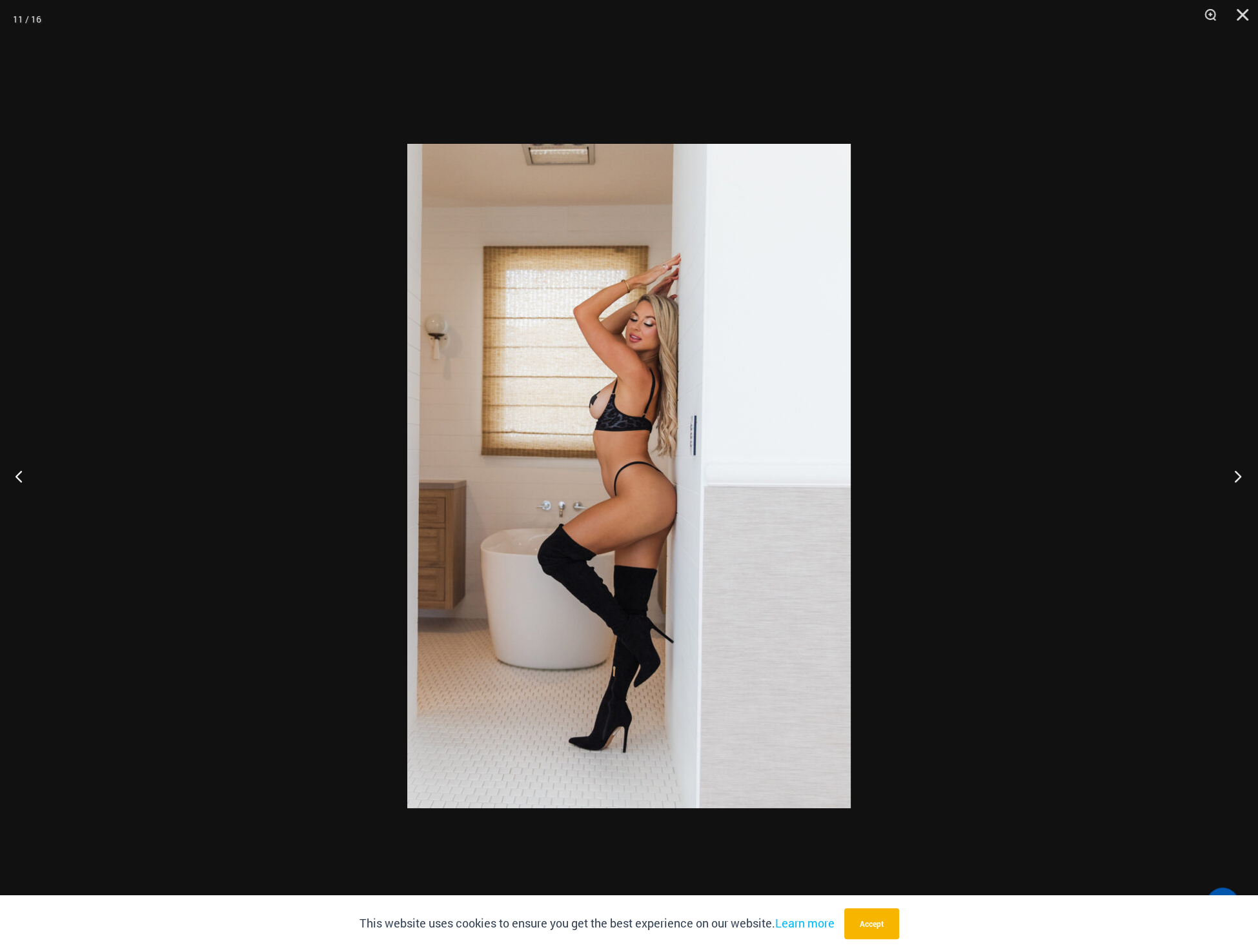
click at [1233, 478] on button "Next" at bounding box center [1234, 476] width 48 height 64
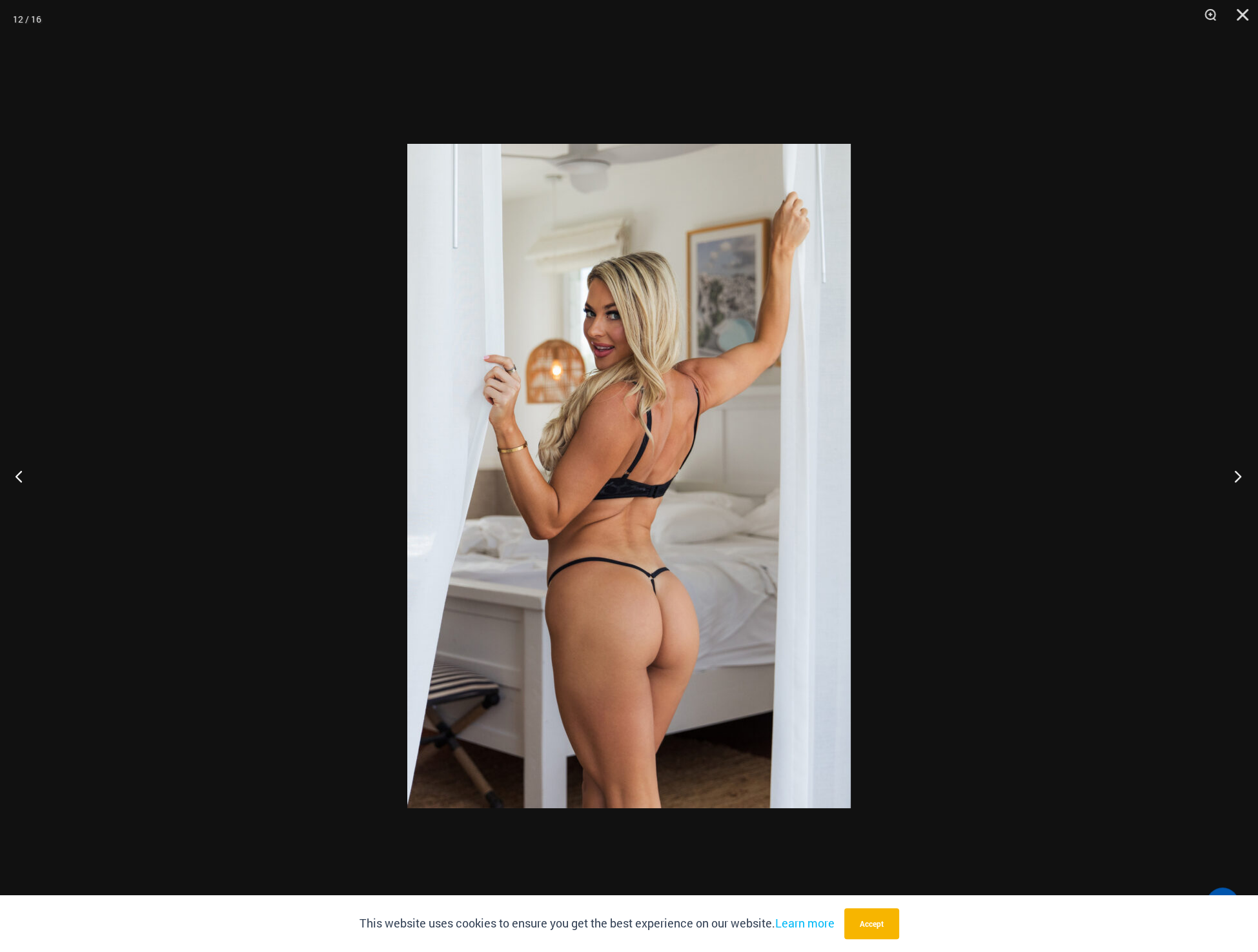
click at [1233, 478] on button "Next" at bounding box center [1234, 476] width 48 height 64
